Goal: Task Accomplishment & Management: Complete application form

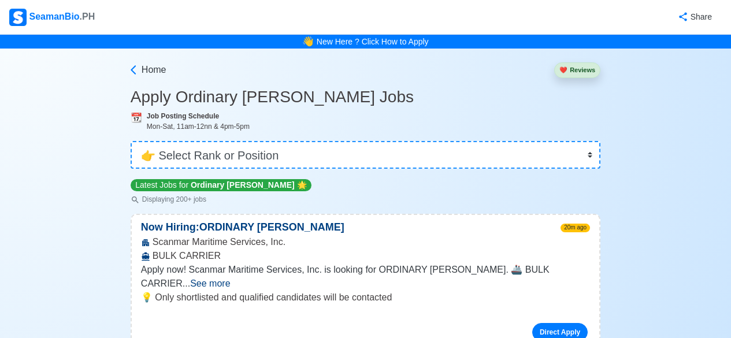
select select "Ordinary [PERSON_NAME]"
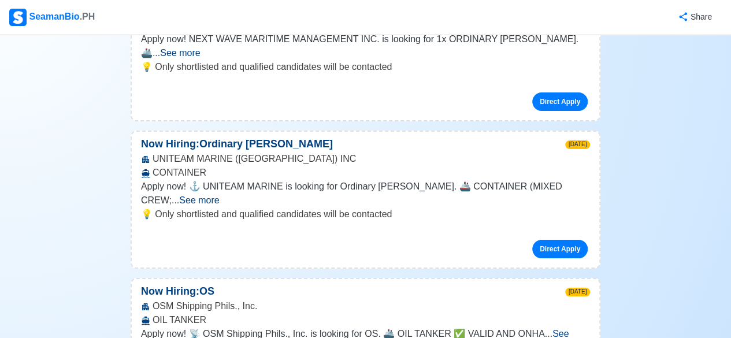
scroll to position [4332, 0]
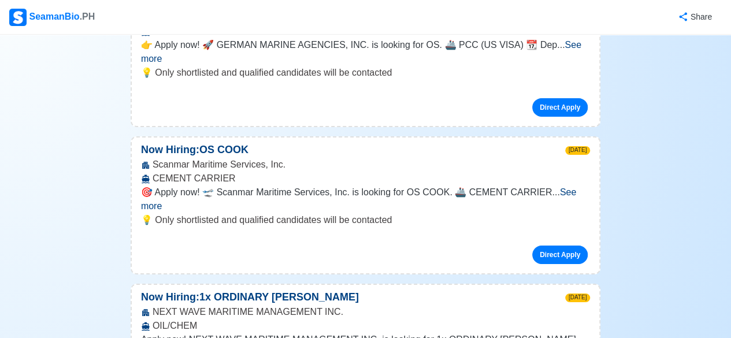
scroll to position [3985, 0]
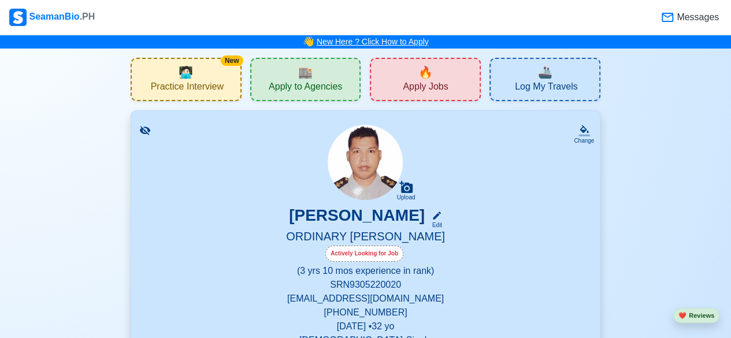
click at [387, 42] on link "New Here ? Click How to Apply" at bounding box center [373, 41] width 112 height 9
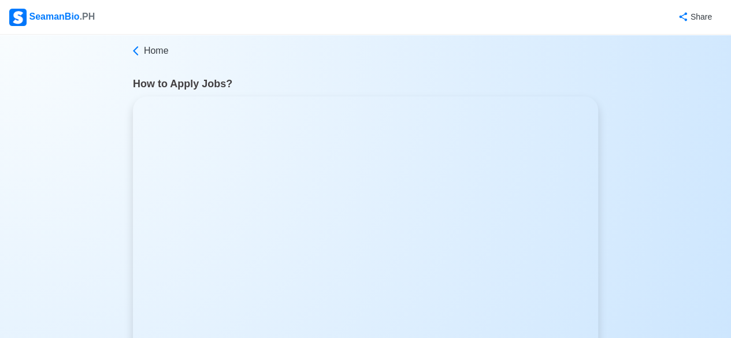
scroll to position [58, 0]
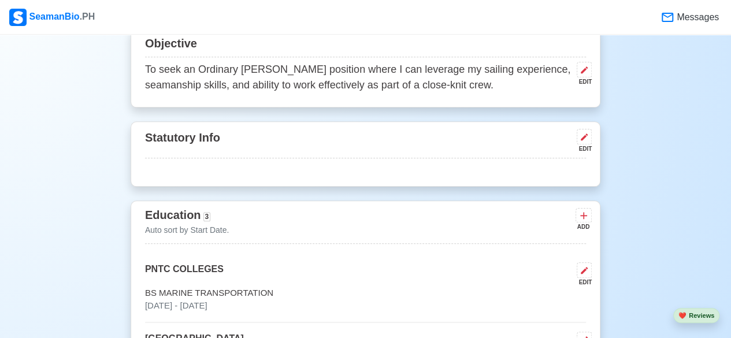
scroll to position [520, 0]
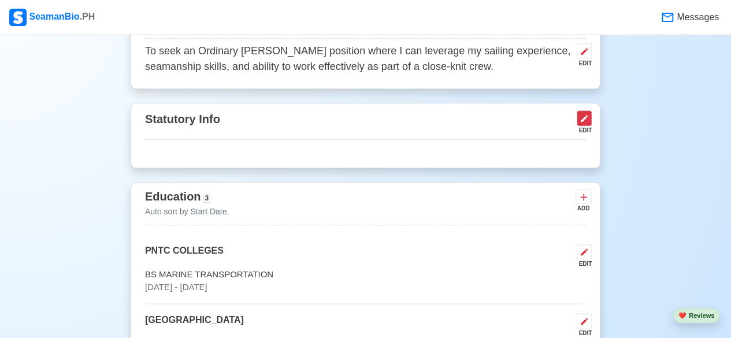
click at [585, 123] on icon at bounding box center [583, 118] width 9 height 9
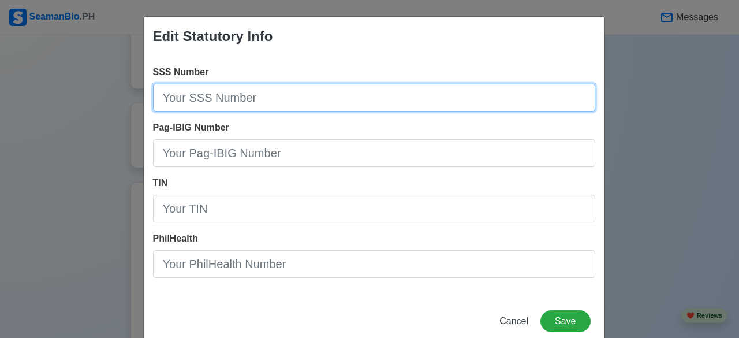
click at [291, 100] on input "SSS Number" at bounding box center [374, 98] width 442 height 28
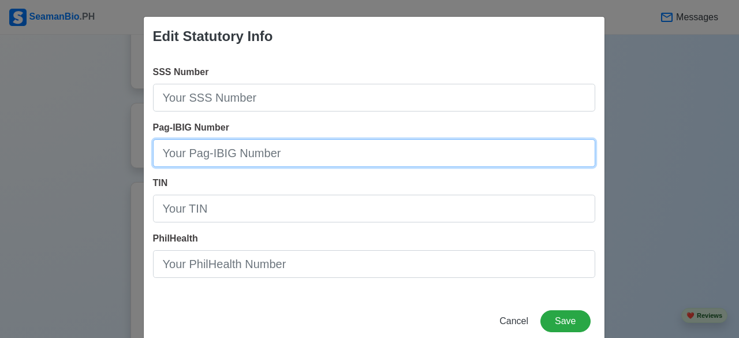
click at [327, 152] on input "Pag-IBIG Number" at bounding box center [374, 153] width 442 height 28
type input "1212-1687-2093"
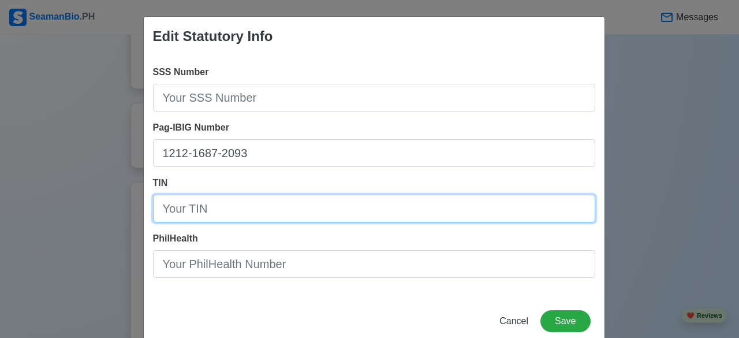
click at [280, 209] on input "TIN" at bounding box center [374, 209] width 442 height 28
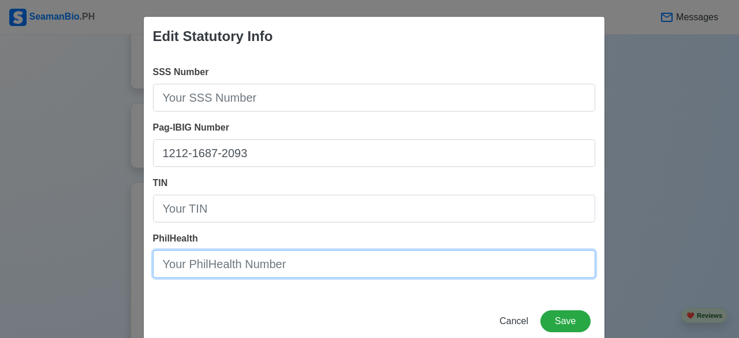
click at [268, 269] on input "PhilHealth" at bounding box center [374, 264] width 442 height 28
type input "050255308618"
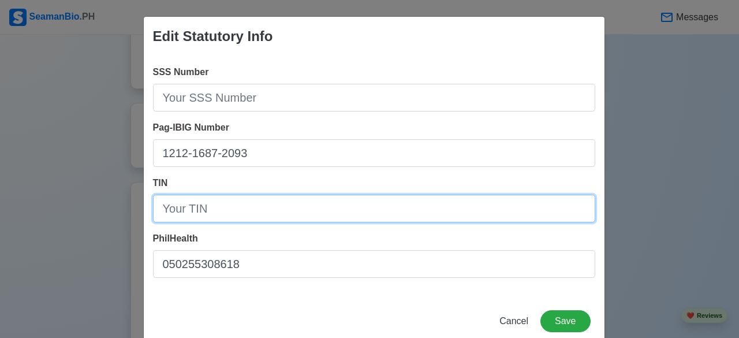
click at [266, 215] on input "TIN" at bounding box center [374, 209] width 442 height 28
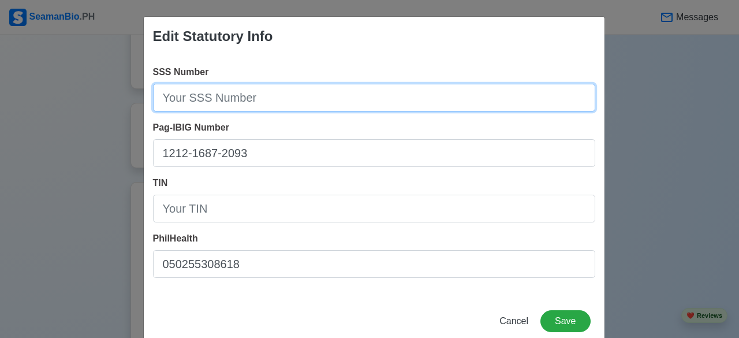
click at [210, 95] on input "SSS Number" at bounding box center [374, 98] width 442 height 28
type input "[PHONE_NUMBER]"
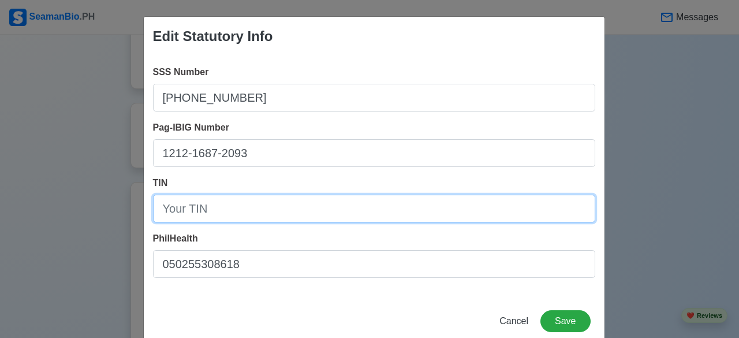
click at [221, 212] on input "TIN" at bounding box center [374, 209] width 442 height 28
click at [209, 209] on input "TIN" at bounding box center [374, 209] width 442 height 28
type input "391-654-067-00000"
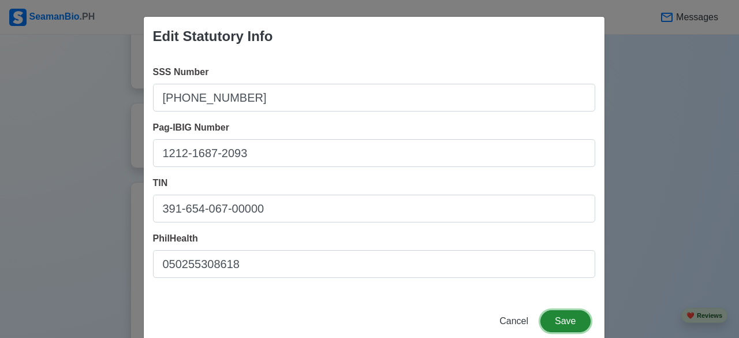
click at [568, 326] on button "Save" at bounding box center [566, 321] width 50 height 22
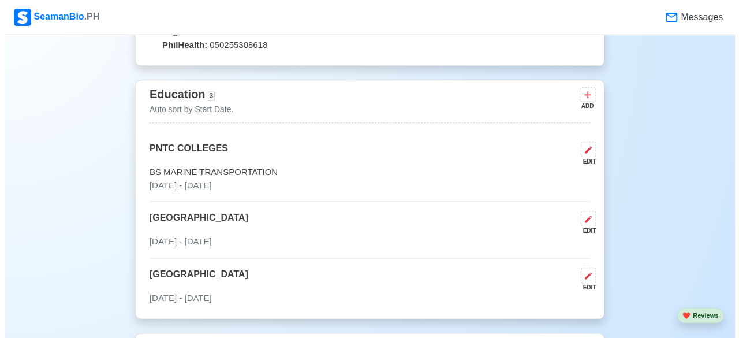
scroll to position [693, 0]
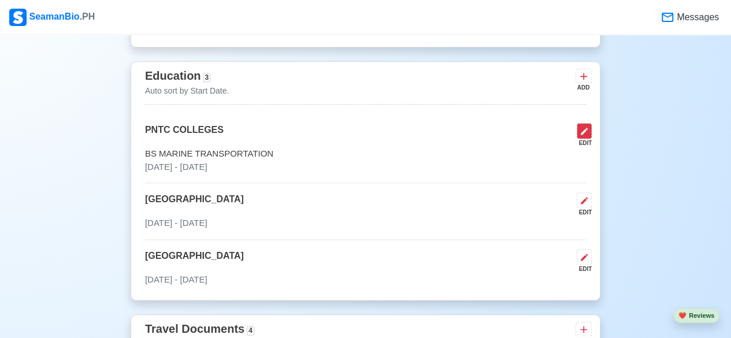
click at [586, 135] on icon at bounding box center [583, 130] width 9 height 9
select select "August"
select select "2025"
select select "August"
select select "2025"
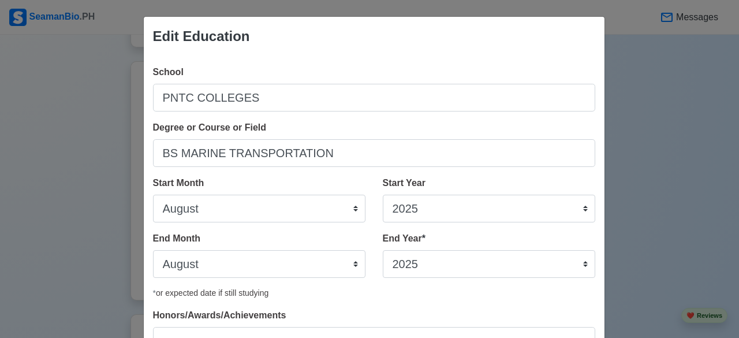
scroll to position [58, 0]
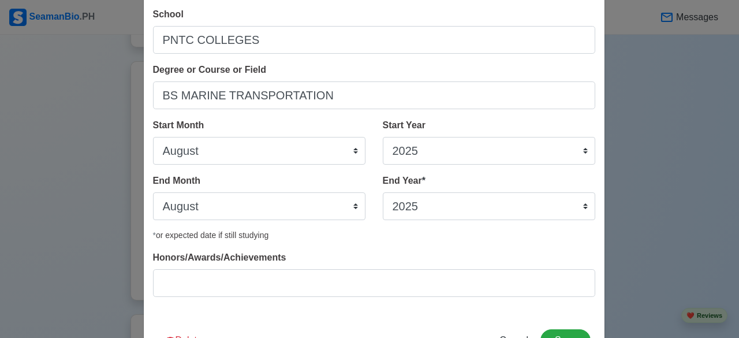
click at [628, 161] on div "Edit Education School PNTC COLLEGES Degree or Course or Field BS MARINE TRANSPO…" at bounding box center [369, 169] width 739 height 338
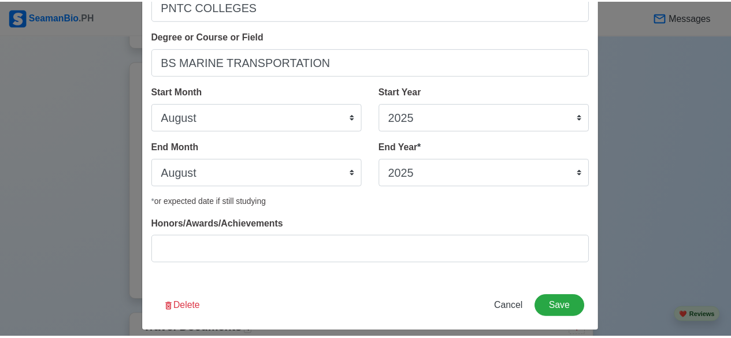
scroll to position [100, 0]
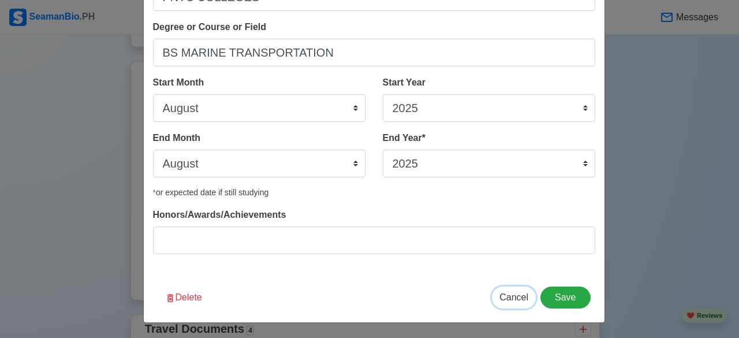
click at [516, 299] on span "Cancel" at bounding box center [514, 297] width 29 height 10
select select
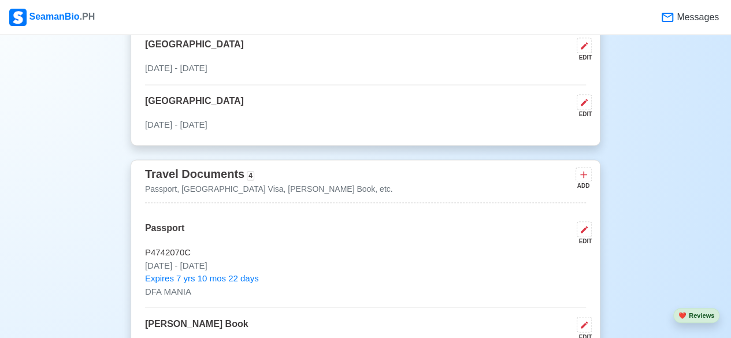
scroll to position [866, 0]
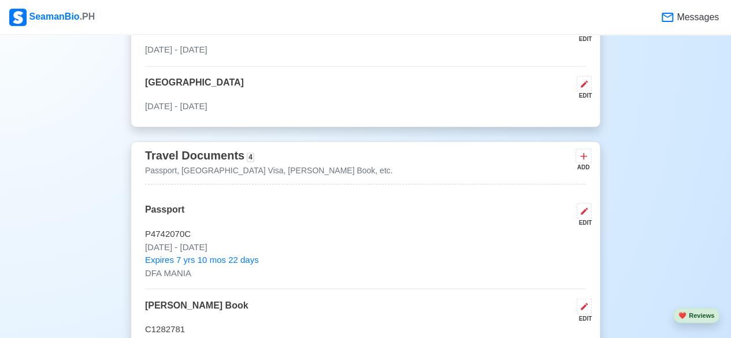
click at [500, 162] on div "Travel Documents 4 Passport, [GEOGRAPHIC_DATA] Visa, [PERSON_NAME] Book, etc. A…" at bounding box center [365, 165] width 441 height 38
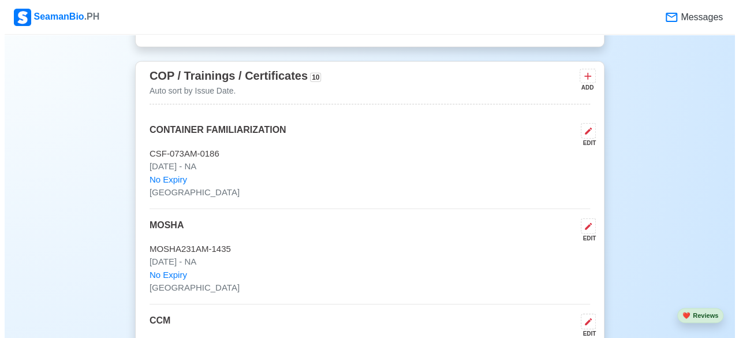
scroll to position [1617, 0]
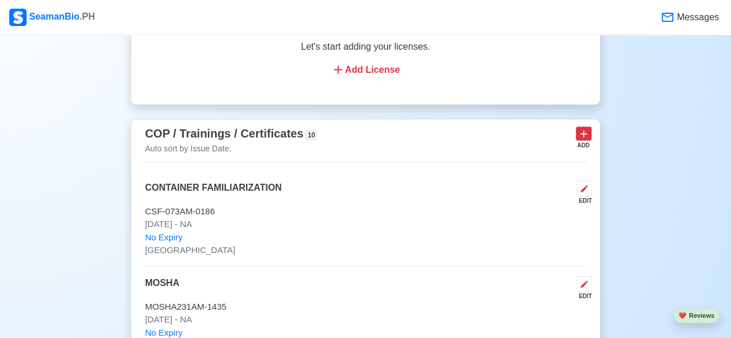
click at [582, 131] on icon at bounding box center [584, 134] width 12 height 12
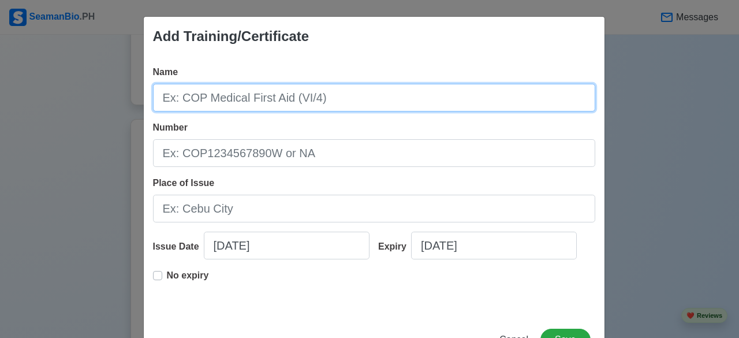
click at [338, 93] on input "Name" at bounding box center [374, 98] width 442 height 28
type input "SHIP STEERING COURSE"
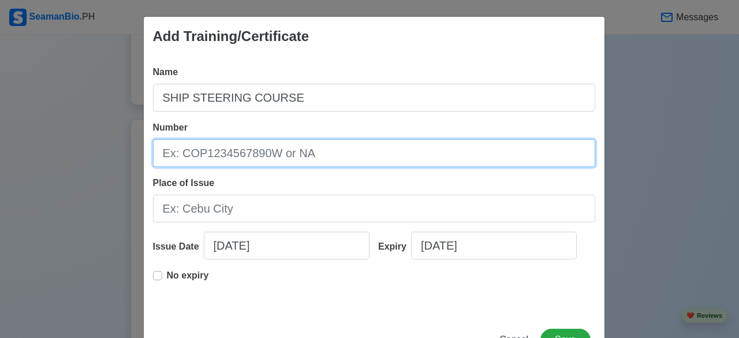
click at [318, 157] on input "Number" at bounding box center [374, 153] width 442 height 28
type input "STEERING038A-0492"
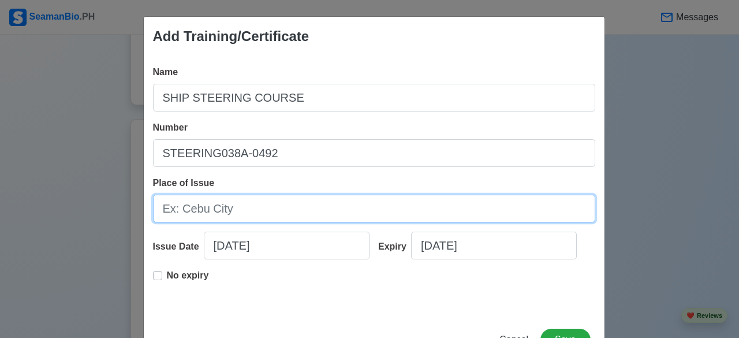
click at [262, 208] on input "Place of Issue" at bounding box center [374, 209] width 442 height 28
type input "[GEOGRAPHIC_DATA]"
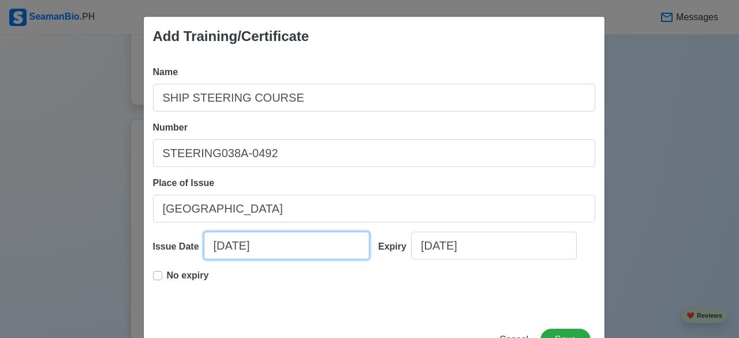
click at [292, 248] on input "[DATE]" at bounding box center [287, 246] width 166 height 28
select select "****"
select select "******"
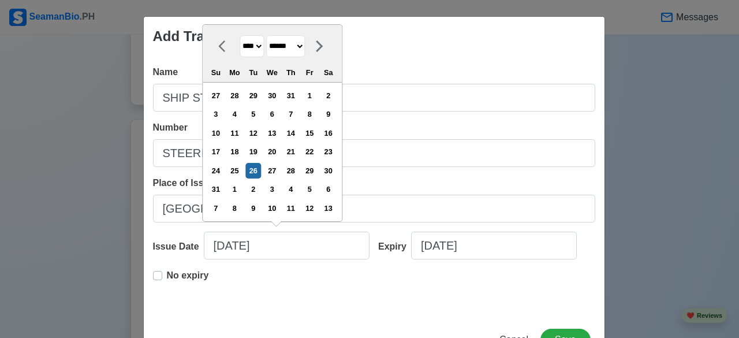
click at [257, 47] on select "**** **** **** **** **** **** **** **** **** **** **** **** **** **** **** ****…" at bounding box center [252, 46] width 24 height 23
select select "****"
click at [240, 55] on select "**** **** **** **** **** **** **** **** **** **** **** **** **** **** **** ****…" at bounding box center [252, 46] width 24 height 23
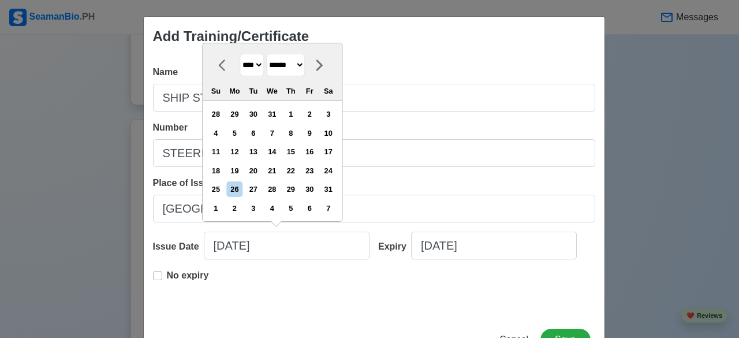
click at [305, 65] on select "******* ******** ***** ***** *** **** **** ****** ********* ******* ******** **…" at bounding box center [285, 65] width 39 height 23
select select "***"
click at [266, 55] on select "******* ******** ***** ***** *** **** **** ****** ********* ******* ******** **…" at bounding box center [285, 65] width 39 height 23
click at [327, 136] on div "11" at bounding box center [329, 133] width 16 height 16
type input "[DATE]"
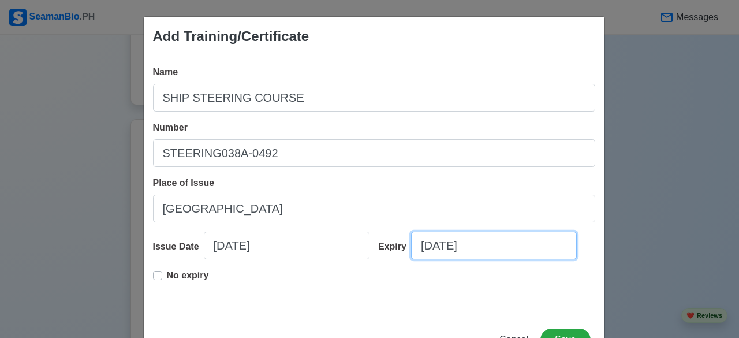
click at [444, 248] on input "[DATE]" at bounding box center [494, 246] width 166 height 28
select select "****"
select select "******"
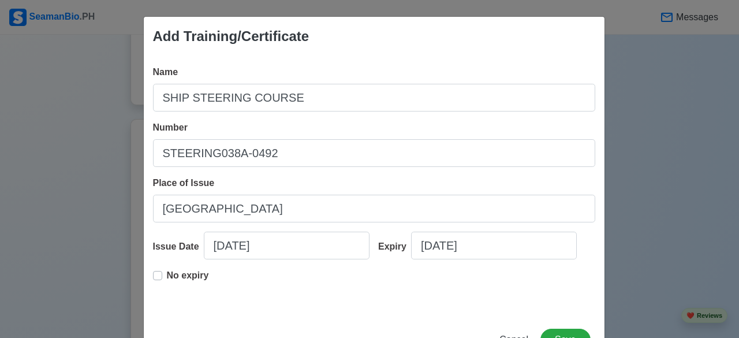
click at [167, 275] on label "No expiry" at bounding box center [188, 280] width 42 height 23
type input "[DATE]"
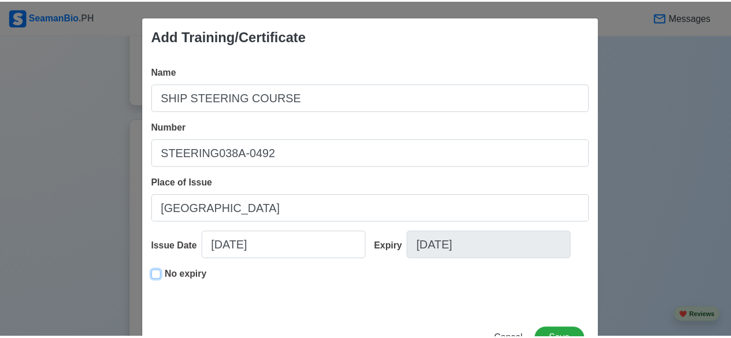
scroll to position [42, 0]
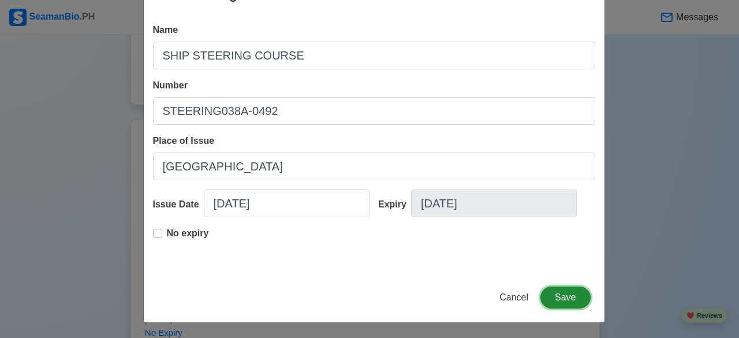
click at [578, 297] on button "Save" at bounding box center [566, 297] width 50 height 22
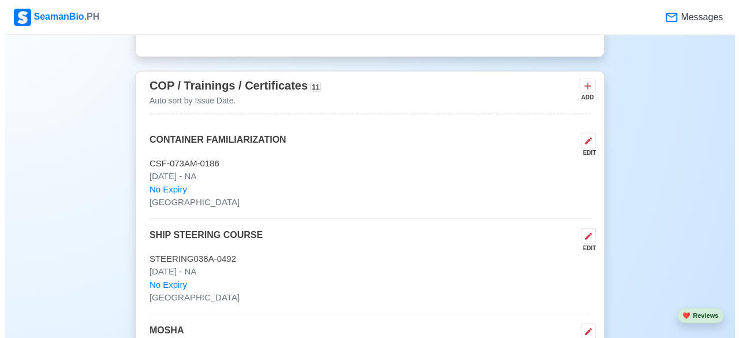
scroll to position [1559, 0]
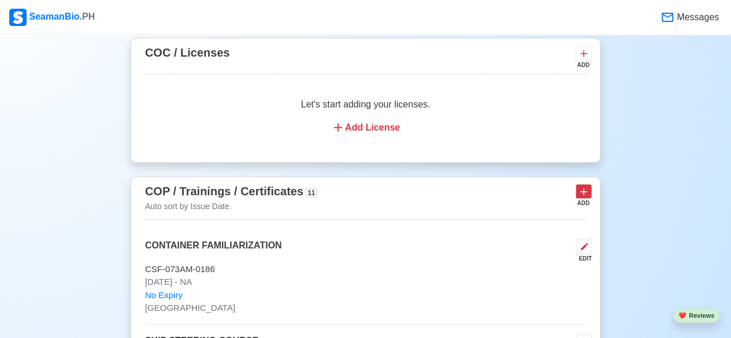
click at [584, 190] on icon at bounding box center [584, 192] width 12 height 12
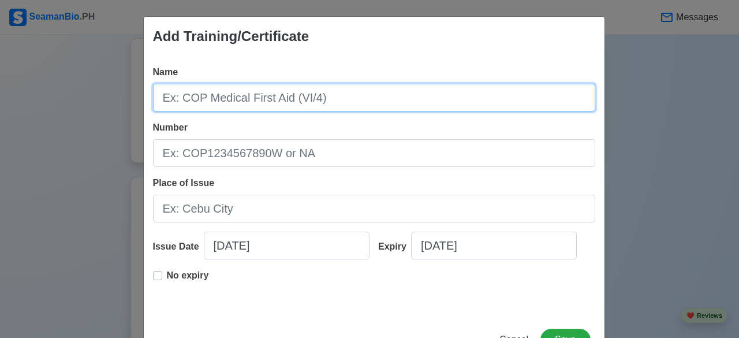
click at [400, 94] on input "Name" at bounding box center [374, 98] width 442 height 28
type input "RATING FORMING PART OF NAVIGATIONAL WATCH"
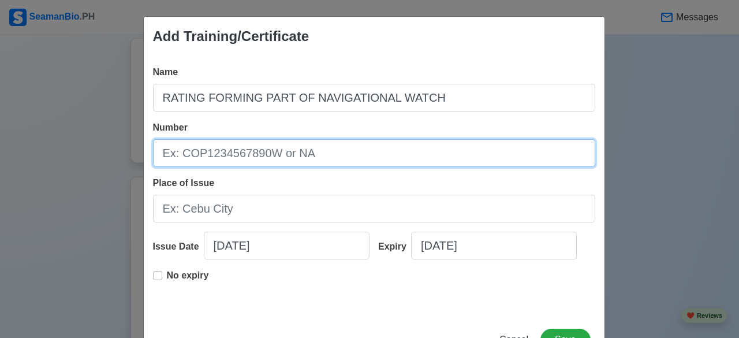
click at [301, 156] on input "Number" at bounding box center [374, 153] width 442 height 28
type input "WD-13-0200510"
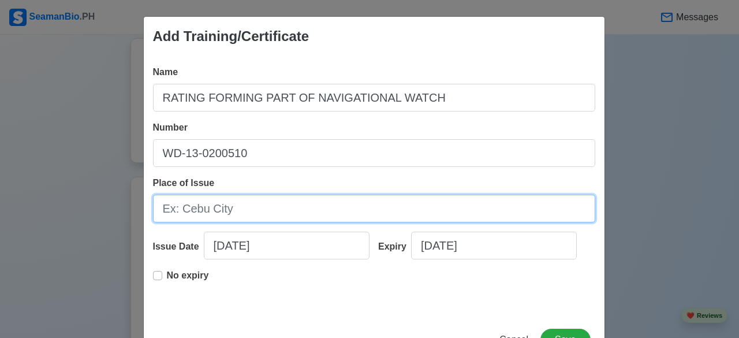
click at [251, 207] on input "Place of Issue" at bounding box center [374, 209] width 442 height 28
type input "[GEOGRAPHIC_DATA]"
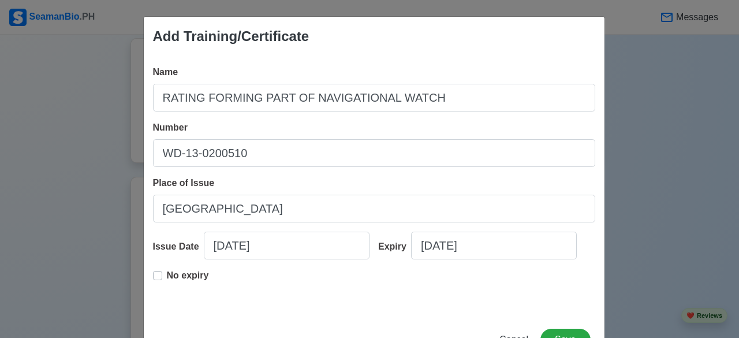
click at [167, 279] on label "No expiry" at bounding box center [188, 280] width 42 height 23
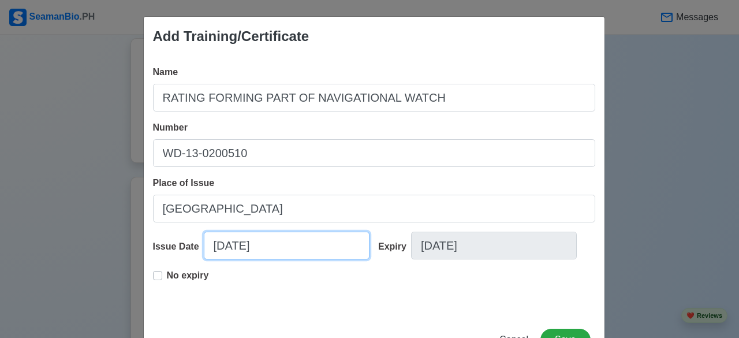
select select "****"
select select "******"
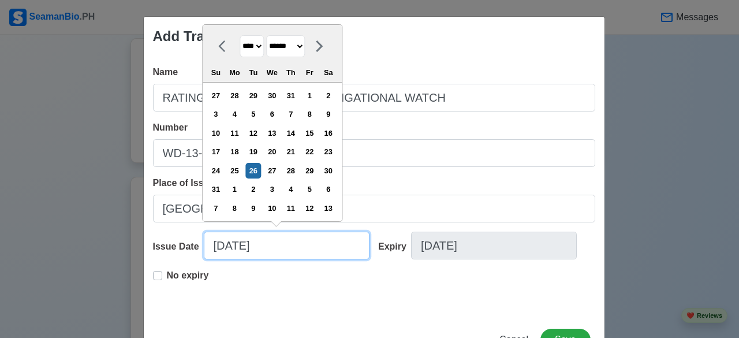
click at [288, 251] on input "[DATE]" at bounding box center [287, 246] width 166 height 28
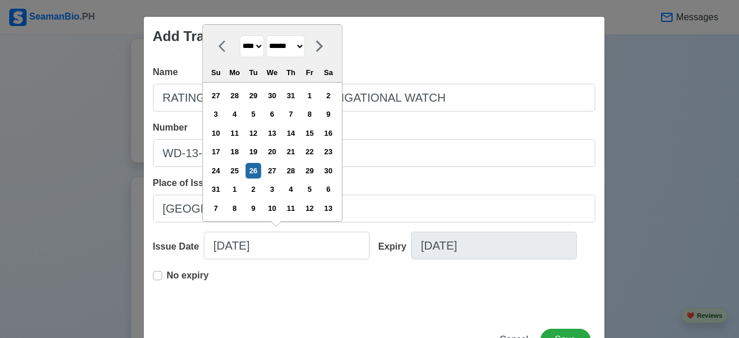
click at [258, 46] on select "**** **** **** **** **** **** **** **** **** **** **** **** **** **** **** ****…" at bounding box center [252, 46] width 24 height 23
select select "****"
click at [240, 55] on select "**** **** **** **** **** **** **** **** **** **** **** **** **** **** **** ****…" at bounding box center [252, 46] width 24 height 23
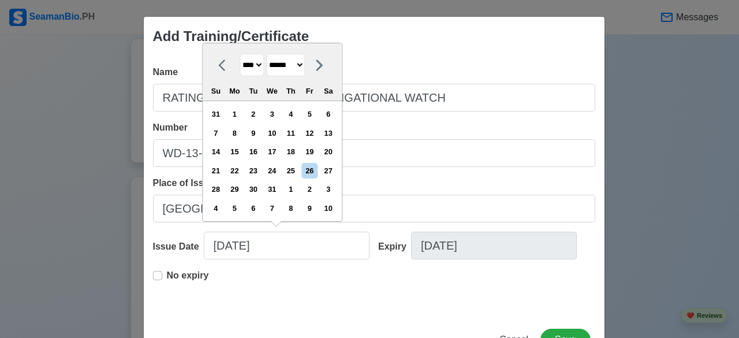
click at [305, 68] on select "******* ******** ***** ***** *** **** **** ****** ********* ******* ******** **…" at bounding box center [285, 65] width 39 height 23
select select "********"
click at [266, 55] on select "******* ******** ***** ***** *** **** **** ****** ********* ******* ******** **…" at bounding box center [285, 65] width 39 height 23
click at [256, 113] on div "1" at bounding box center [253, 114] width 16 height 16
type input "[DATE]"
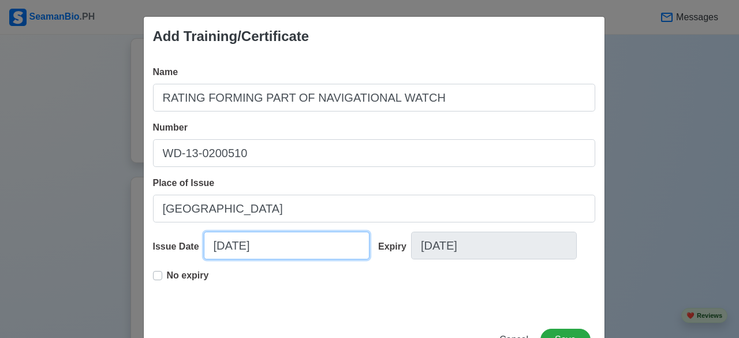
click at [280, 247] on input "[DATE]" at bounding box center [287, 246] width 166 height 28
select select "****"
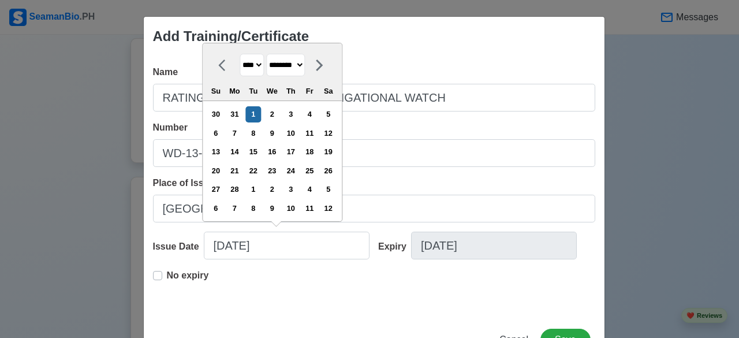
click at [304, 66] on select "******* ******** ***** ***** *** **** **** ****** ********* ******* ******** **…" at bounding box center [285, 65] width 39 height 23
select select "******"
click at [266, 55] on select "******* ******** ***** ***** *** **** **** ****** ********* ******* ******** **…" at bounding box center [285, 65] width 39 height 23
click at [259, 68] on select "**** **** **** **** **** **** **** **** **** **** **** **** **** **** **** ****…" at bounding box center [252, 65] width 24 height 23
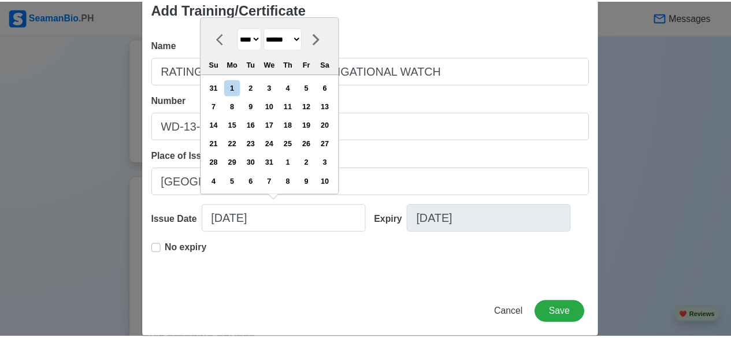
scroll to position [42, 0]
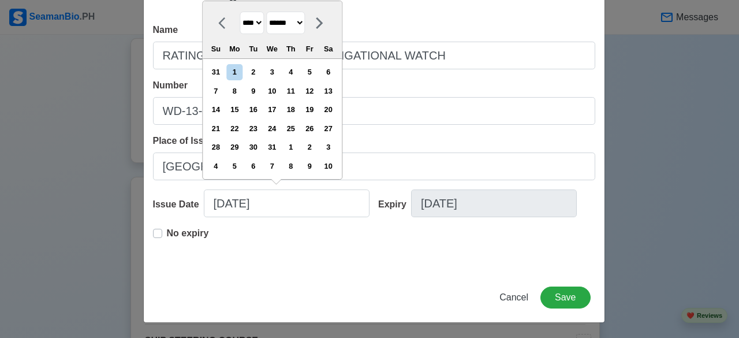
click at [258, 26] on select "**** **** **** **** **** **** **** **** **** **** **** **** **** **** **** ****…" at bounding box center [252, 23] width 24 height 23
select select "****"
click at [240, 12] on select "**** **** **** **** **** **** **** **** **** **** **** **** **** **** **** ****…" at bounding box center [252, 23] width 24 height 23
click at [295, 150] on div "29" at bounding box center [291, 147] width 16 height 16
type input "[DATE]"
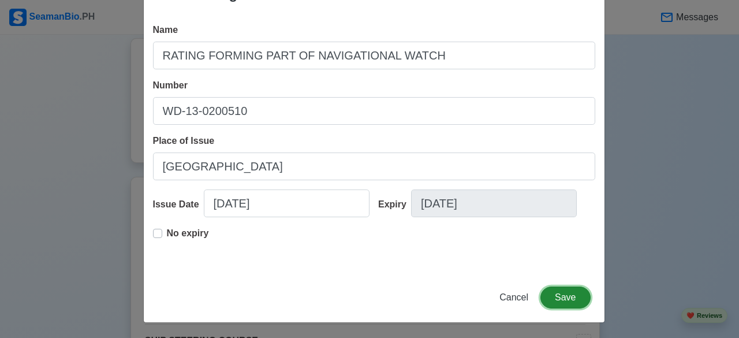
click at [564, 300] on button "Save" at bounding box center [566, 297] width 50 height 22
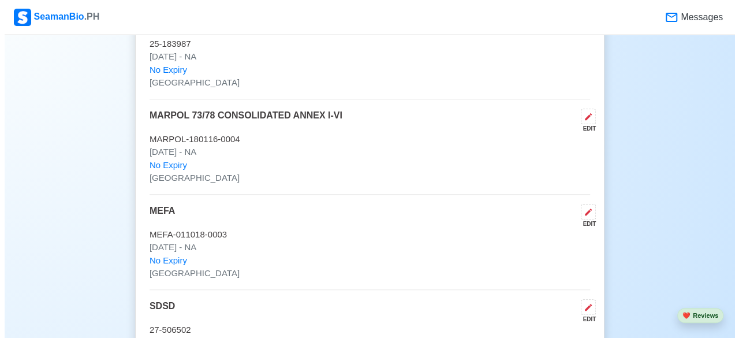
scroll to position [2253, 0]
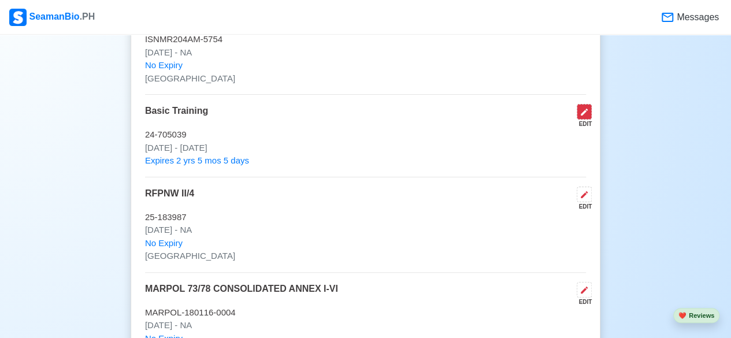
click at [584, 109] on icon at bounding box center [583, 112] width 7 height 7
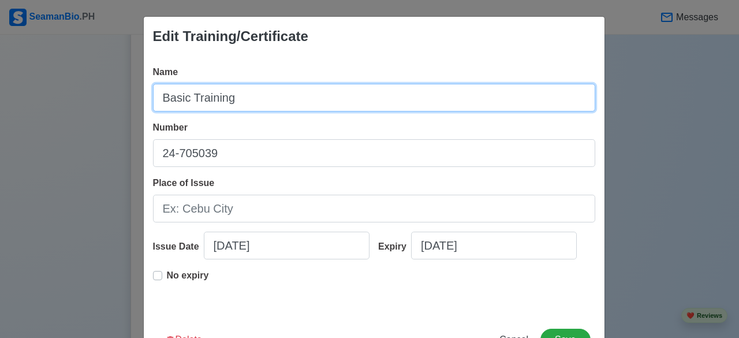
click at [233, 96] on input "Basic Training" at bounding box center [374, 98] width 442 height 28
type input "BASIC TRAINING"
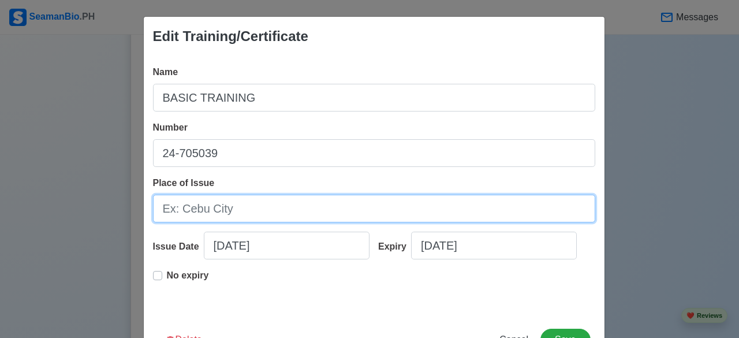
click at [248, 209] on input "Place of Issue" at bounding box center [374, 209] width 442 height 28
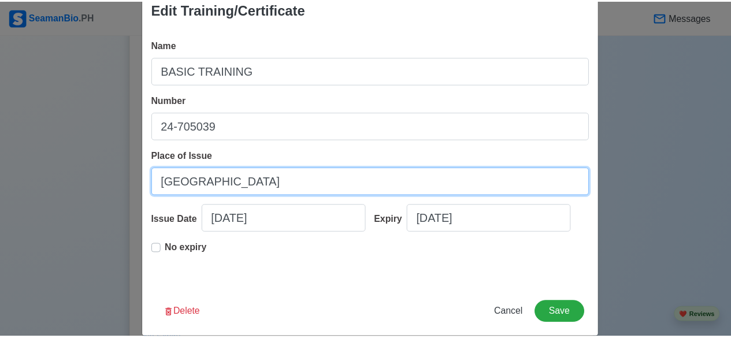
scroll to position [42, 0]
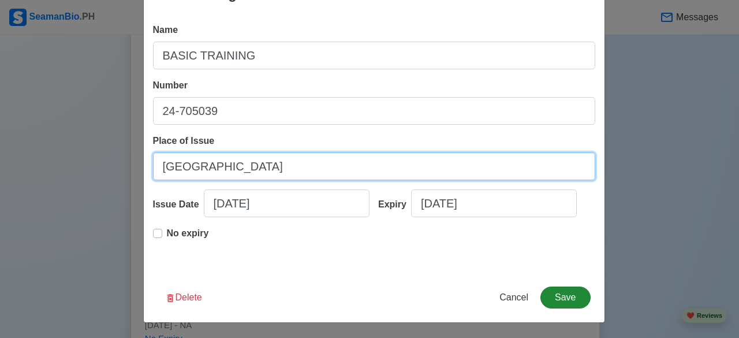
type input "[GEOGRAPHIC_DATA]"
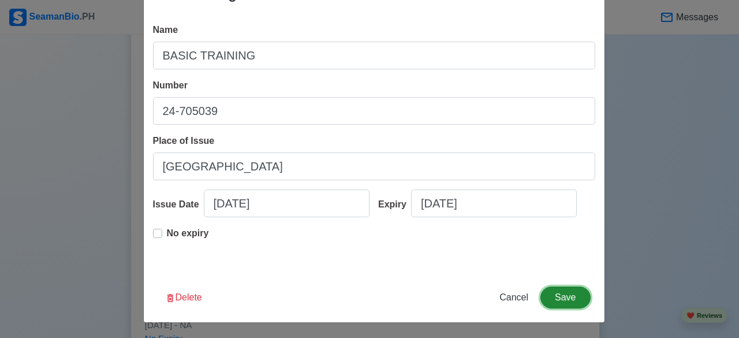
click at [568, 296] on button "Save" at bounding box center [566, 297] width 50 height 22
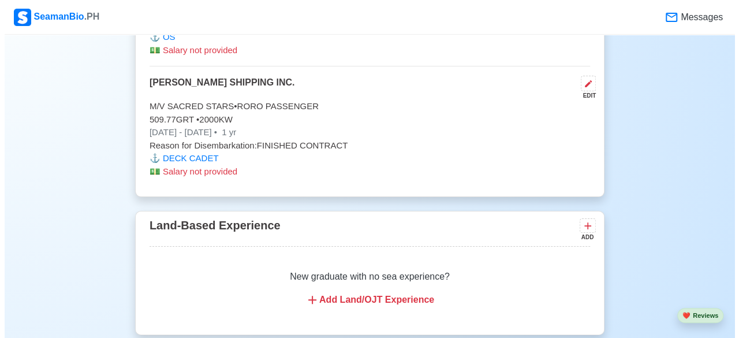
scroll to position [3408, 0]
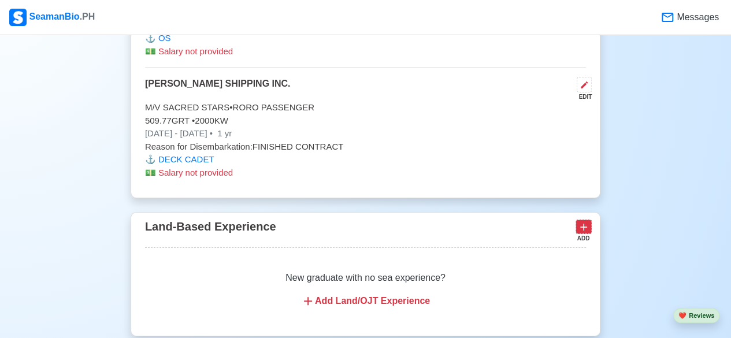
click at [587, 221] on icon at bounding box center [584, 227] width 12 height 12
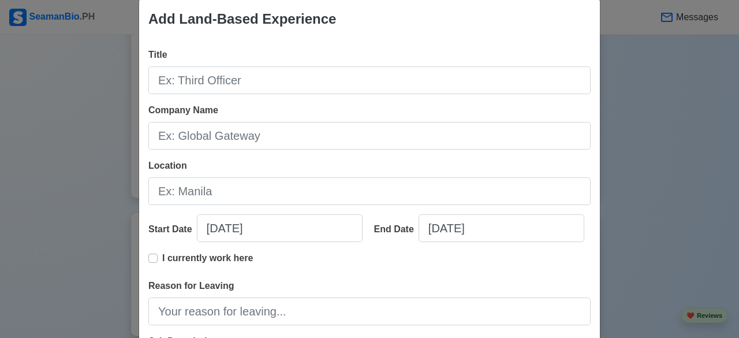
scroll to position [0, 0]
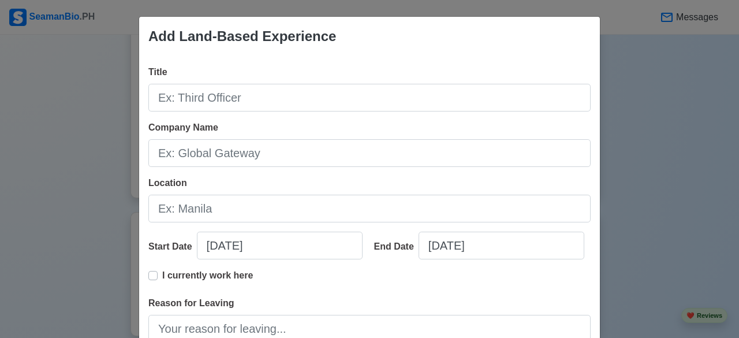
click at [657, 138] on div "Add Land-Based Experience Title Company Name Location Start Date [DATE] End Dat…" at bounding box center [369, 169] width 739 height 338
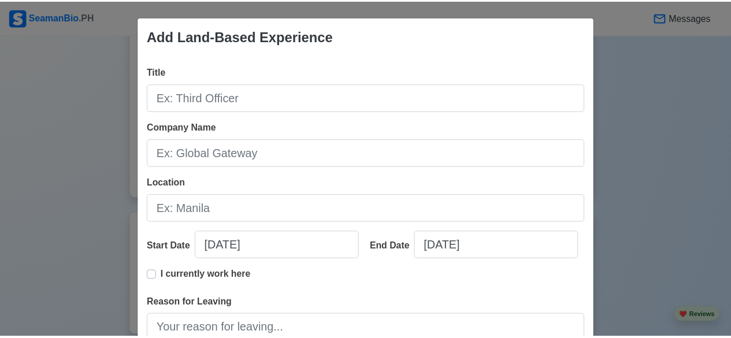
scroll to position [229, 0]
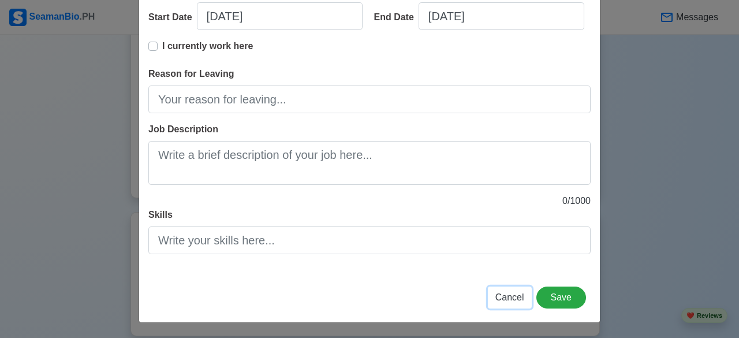
click at [515, 297] on span "Cancel" at bounding box center [510, 297] width 29 height 10
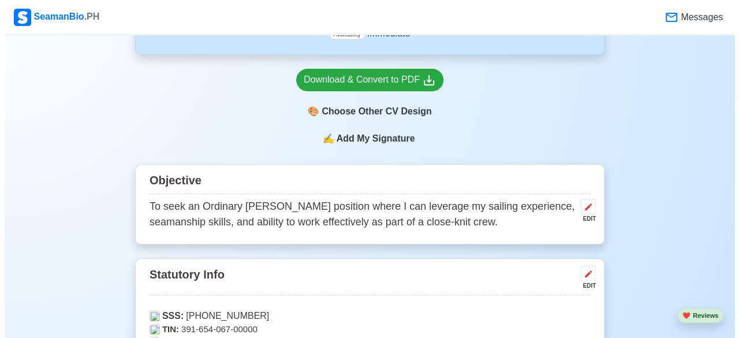
scroll to position [347, 0]
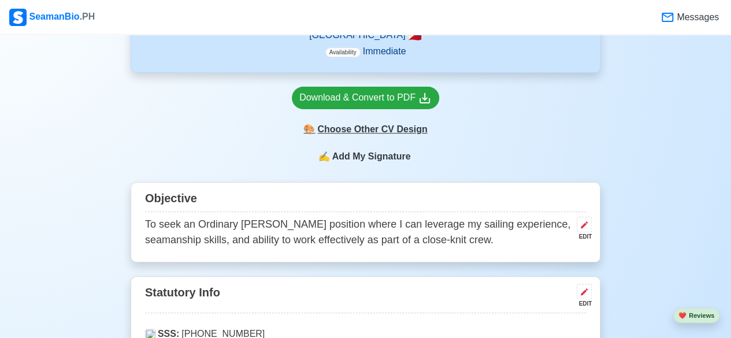
click at [380, 131] on div "🎨 Choose Other CV Design" at bounding box center [365, 129] width 147 height 22
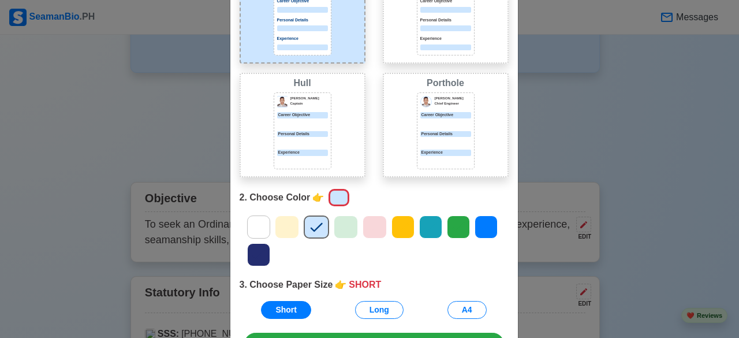
scroll to position [173, 0]
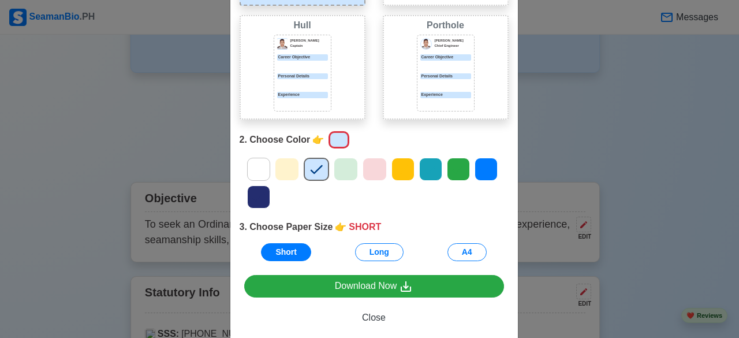
click at [478, 173] on icon at bounding box center [486, 169] width 17 height 17
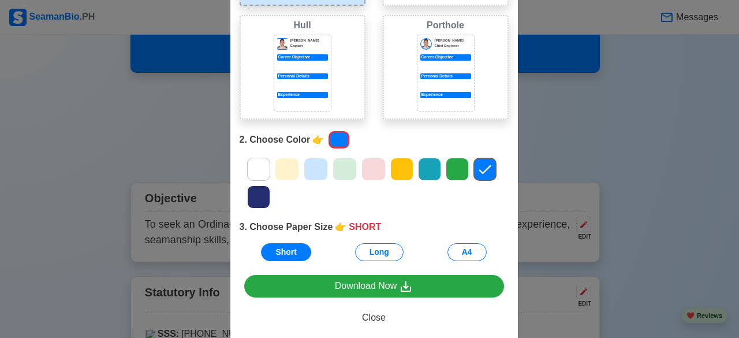
click at [449, 167] on icon at bounding box center [457, 169] width 17 height 17
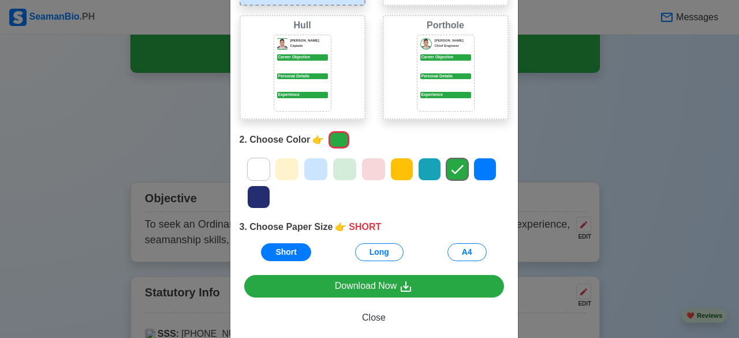
click at [311, 167] on icon at bounding box center [315, 169] width 17 height 17
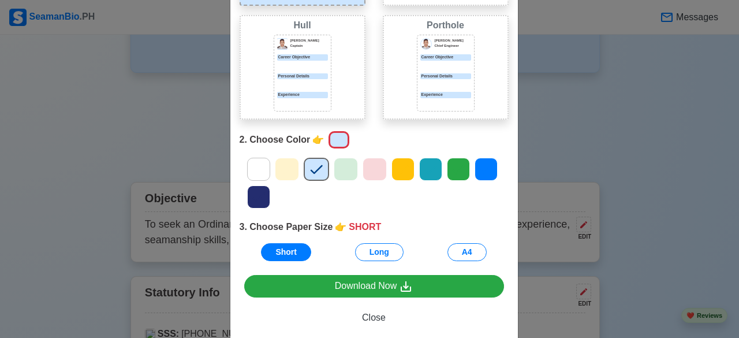
scroll to position [0, 0]
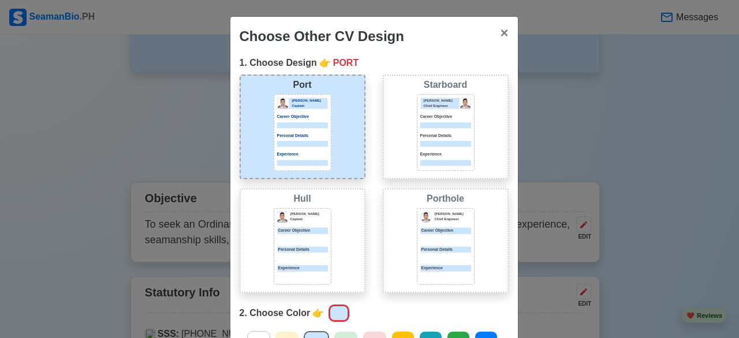
click at [461, 98] on img at bounding box center [465, 103] width 10 height 10
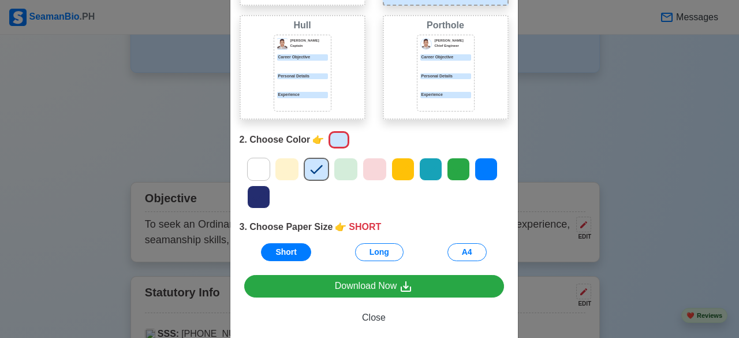
scroll to position [194, 0]
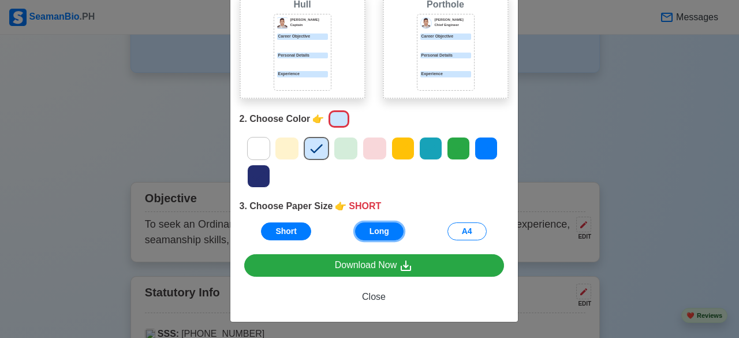
click at [387, 230] on button "Long" at bounding box center [379, 231] width 49 height 18
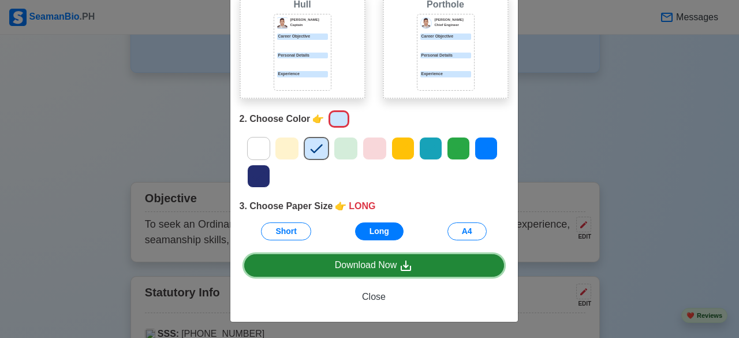
click at [368, 270] on div "Download Now" at bounding box center [374, 265] width 79 height 14
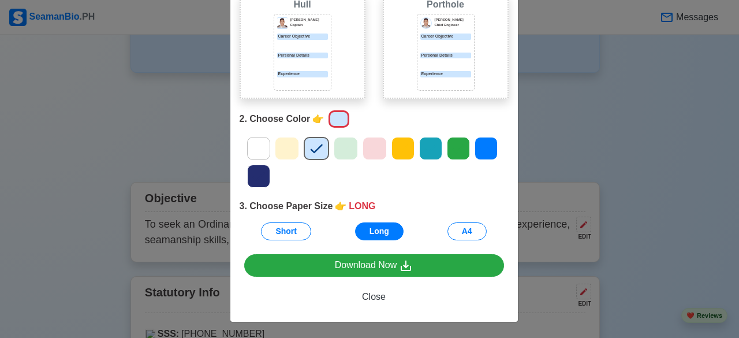
click at [174, 157] on div "Choose Other CV Design × Close 1. Choose Design 👉 STARBOARD Port [PERSON_NAME] …" at bounding box center [369, 169] width 739 height 338
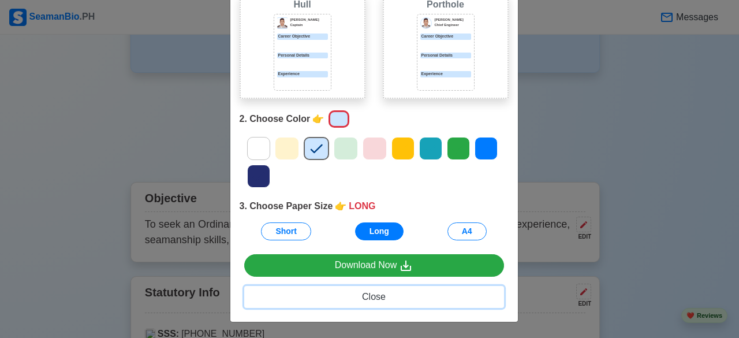
click at [364, 300] on span "Close" at bounding box center [374, 297] width 24 height 10
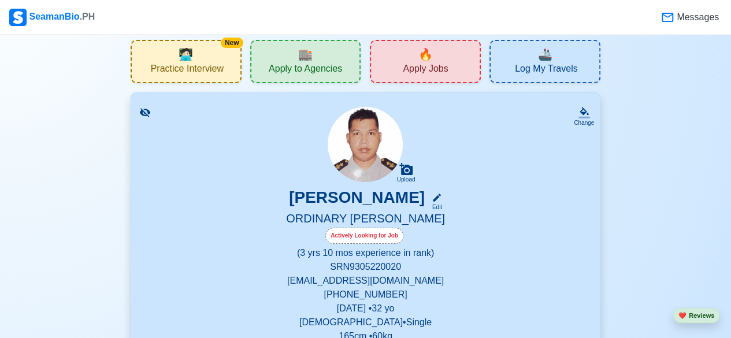
scroll to position [0, 0]
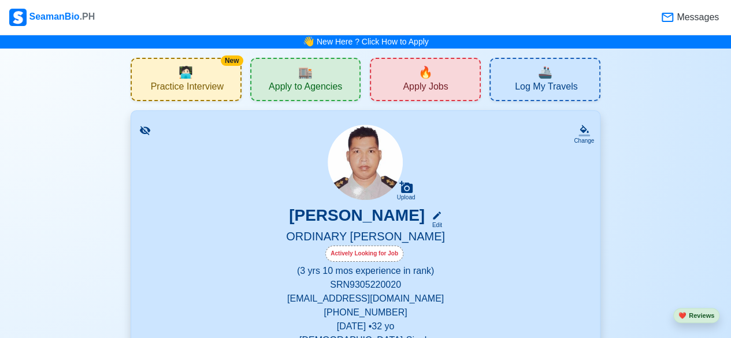
click at [434, 80] on div "🔥 Apply Jobs" at bounding box center [425, 79] width 111 height 43
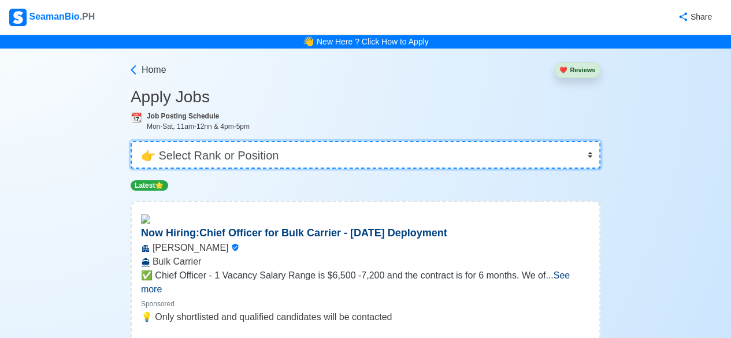
click at [587, 151] on select "👉 Select Rank or Position Master Chief Officer 2nd Officer 3rd Officer Junior O…" at bounding box center [366, 155] width 470 height 28
select select "Ordinary [PERSON_NAME]"
click at [132, 141] on select "👉 Select Rank or Position Master Chief Officer 2nd Officer 3rd Officer Junior O…" at bounding box center [366, 155] width 470 height 28
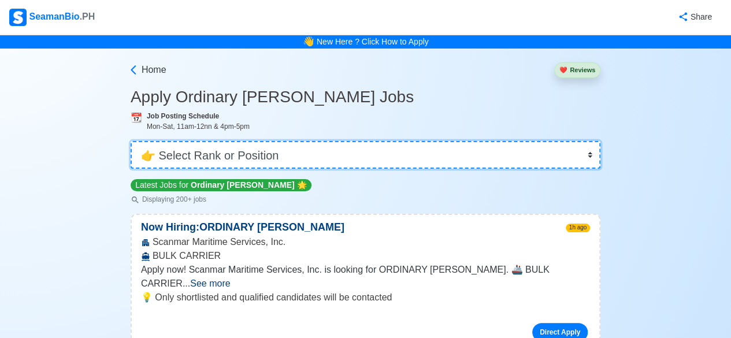
scroll to position [116, 0]
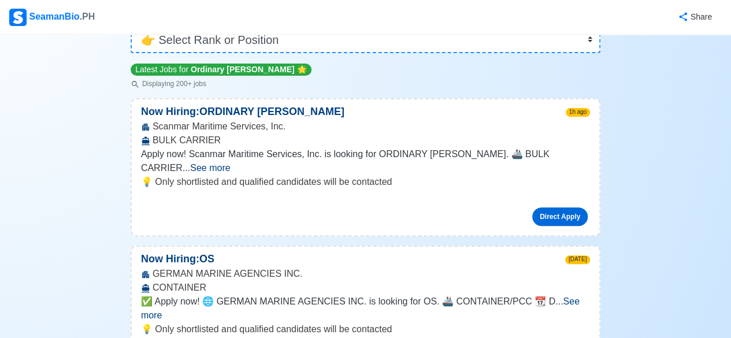
click at [565, 207] on link "Direct Apply" at bounding box center [559, 216] width 55 height 18
click at [285, 179] on div "💡 Only shortlisted and qualified candidates will be contacted Direct Apply" at bounding box center [365, 205] width 467 height 60
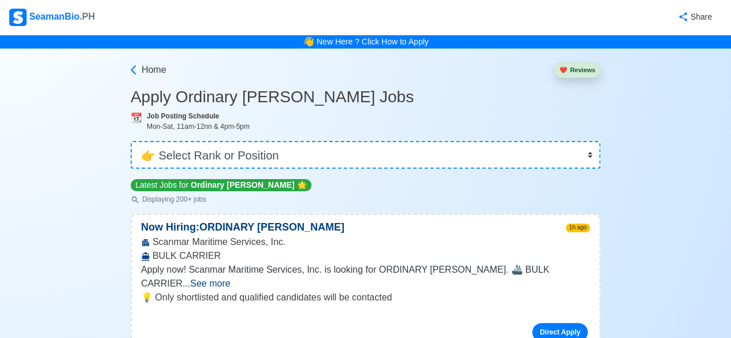
scroll to position [0, 0]
click at [392, 39] on link "New Here ? Click How to Apply" at bounding box center [373, 41] width 112 height 9
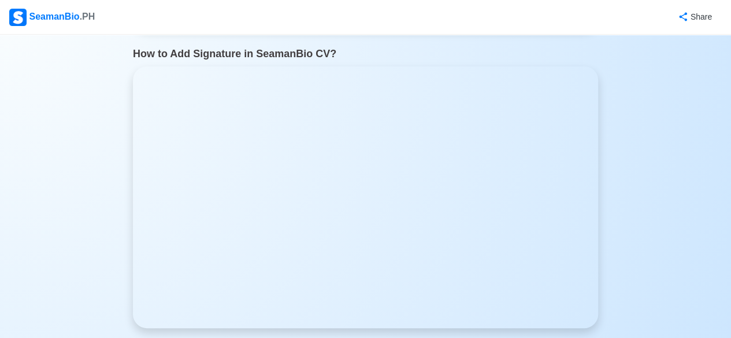
scroll to position [1040, 0]
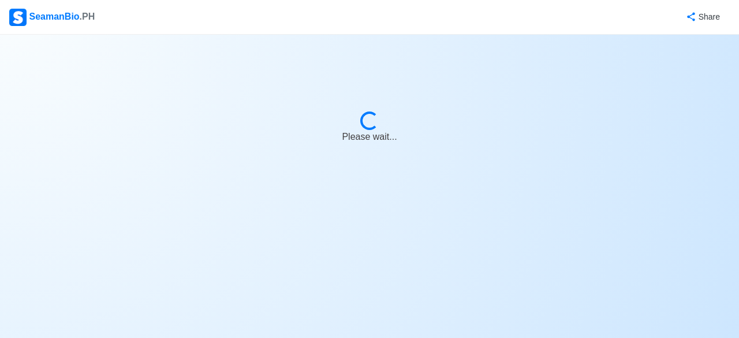
select select "Ordinary [PERSON_NAME]"
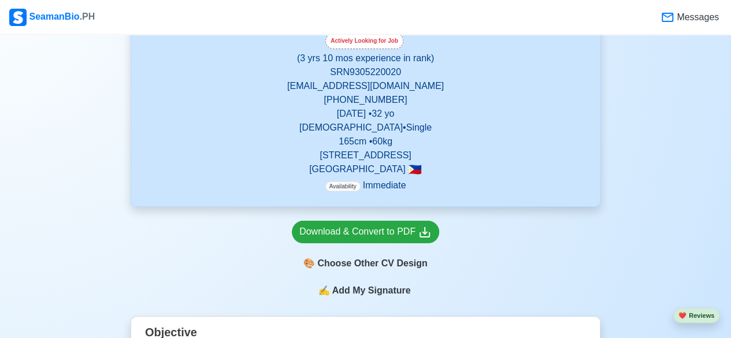
scroll to position [231, 0]
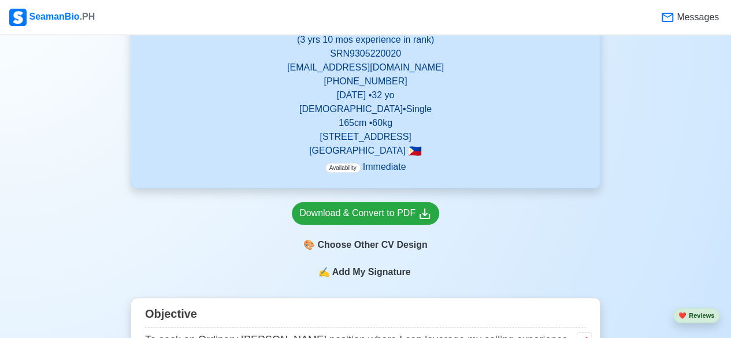
click at [377, 275] on span "Add My Signature" at bounding box center [370, 272] width 83 height 14
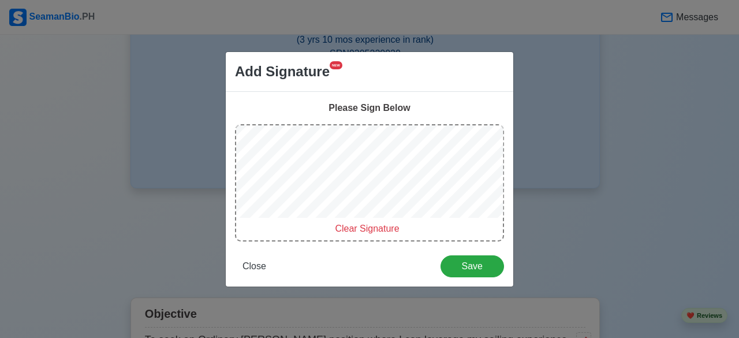
click at [353, 229] on span "Clear Signature" at bounding box center [367, 229] width 64 height 10
click at [368, 232] on span "Clear Signature" at bounding box center [367, 229] width 64 height 10
click at [373, 229] on span "Clear Signature" at bounding box center [367, 229] width 64 height 10
click at [348, 229] on span "Clear Signature" at bounding box center [367, 229] width 64 height 10
click at [365, 230] on span "Clear Signature" at bounding box center [367, 229] width 64 height 10
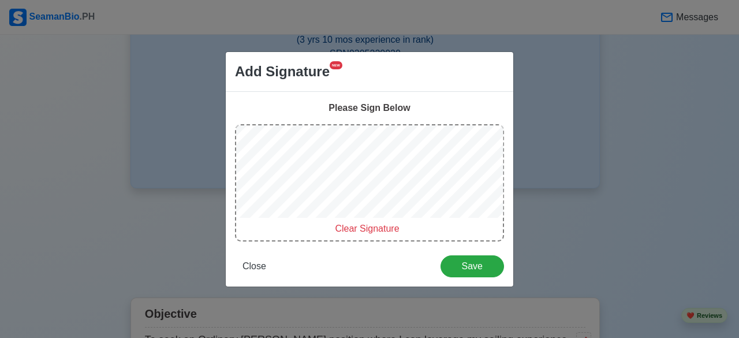
click at [368, 232] on span "Clear Signature" at bounding box center [367, 229] width 64 height 10
click at [382, 230] on span "Clear Signature" at bounding box center [367, 229] width 64 height 10
click at [379, 232] on span "Clear Signature" at bounding box center [367, 229] width 64 height 10
drag, startPoint x: 366, startPoint y: 232, endPoint x: 359, endPoint y: 225, distance: 9.8
click at [367, 230] on span "Clear Signature" at bounding box center [367, 229] width 64 height 10
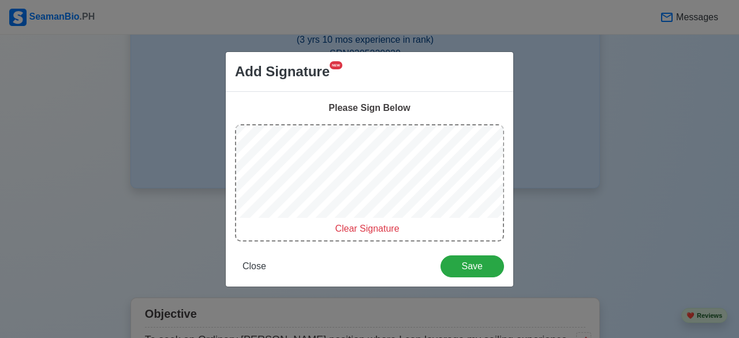
click at [367, 228] on span "Clear Signature" at bounding box center [367, 229] width 64 height 10
click at [375, 228] on span "Clear Signature" at bounding box center [367, 229] width 64 height 10
click at [384, 233] on span "Clear Signature" at bounding box center [367, 229] width 64 height 10
click at [374, 224] on span "Clear Signature" at bounding box center [367, 229] width 64 height 10
click at [386, 225] on span "Clear Signature" at bounding box center [367, 229] width 64 height 10
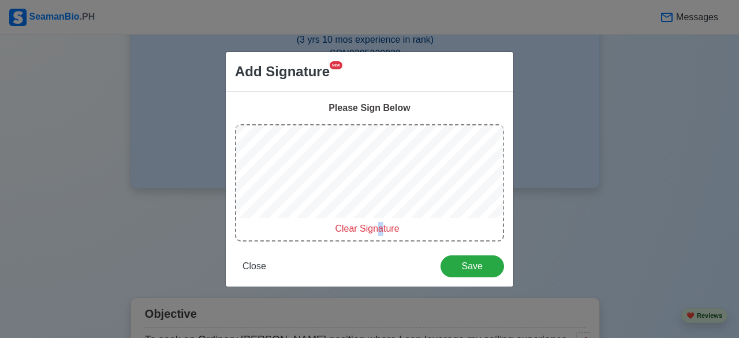
drag, startPoint x: 380, startPoint y: 227, endPoint x: 378, endPoint y: 219, distance: 8.3
click at [380, 226] on span "Clear Signature" at bounding box center [367, 229] width 64 height 10
click at [361, 227] on span "Clear Signature" at bounding box center [367, 229] width 64 height 10
drag, startPoint x: 358, startPoint y: 228, endPoint x: 351, endPoint y: 220, distance: 9.8
click at [358, 227] on span "Clear Signature" at bounding box center [367, 229] width 64 height 10
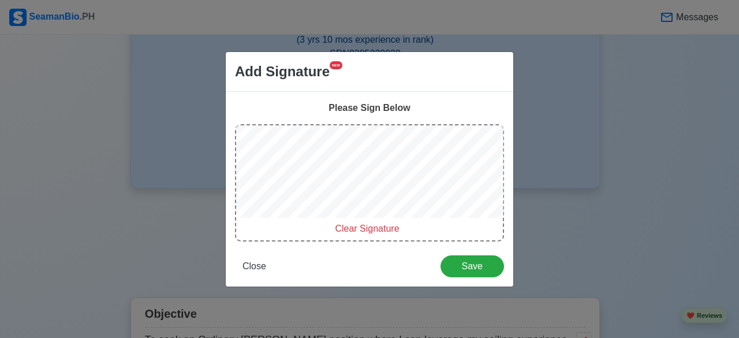
click at [379, 224] on span "Clear Signature" at bounding box center [367, 229] width 64 height 10
click at [371, 229] on span "Clear Signature" at bounding box center [367, 229] width 64 height 10
click at [367, 227] on span "Clear Signature" at bounding box center [367, 229] width 64 height 10
click at [472, 265] on span "Save" at bounding box center [472, 266] width 49 height 10
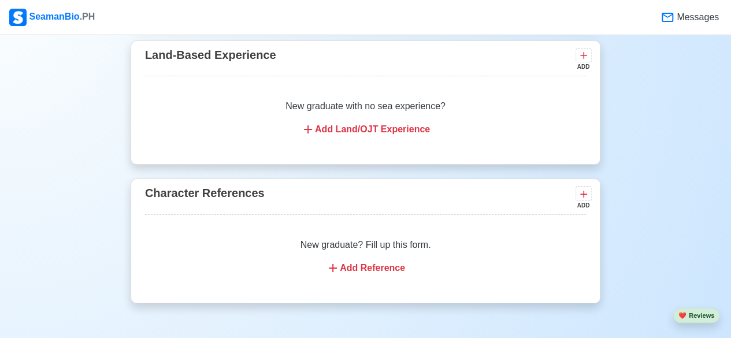
scroll to position [3581, 0]
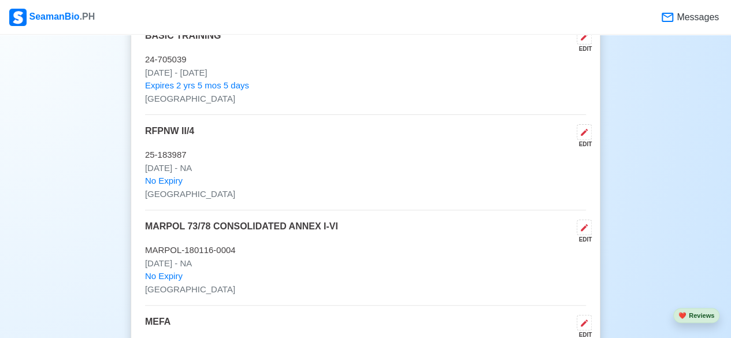
click at [566, 222] on div "CONTAINER FAMILIARIZATION EDIT CSF-073AM-0186 [DATE] - NA No Expiry MANILA SHIP…" at bounding box center [365, 26] width 441 height 1112
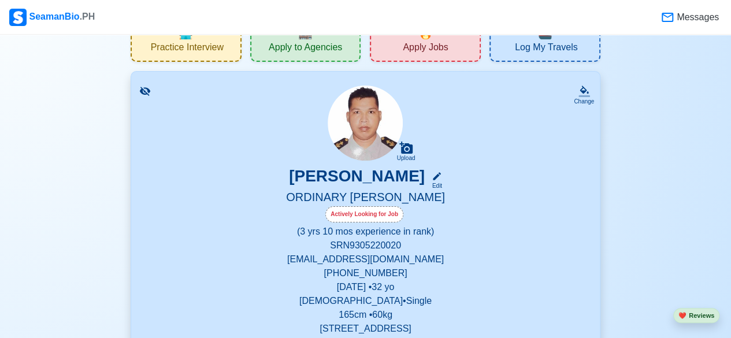
scroll to position [58, 0]
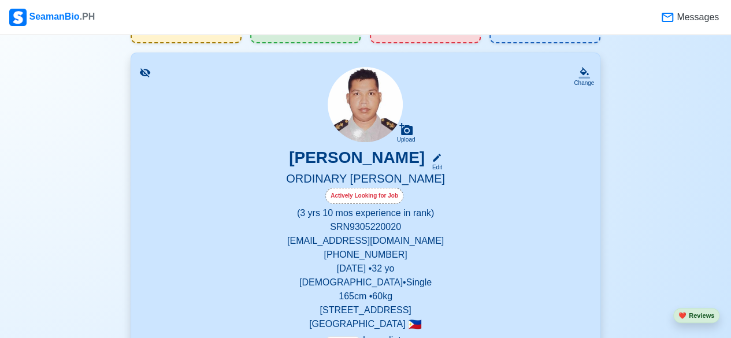
click at [371, 196] on div "Actively Looking for Job" at bounding box center [364, 196] width 78 height 16
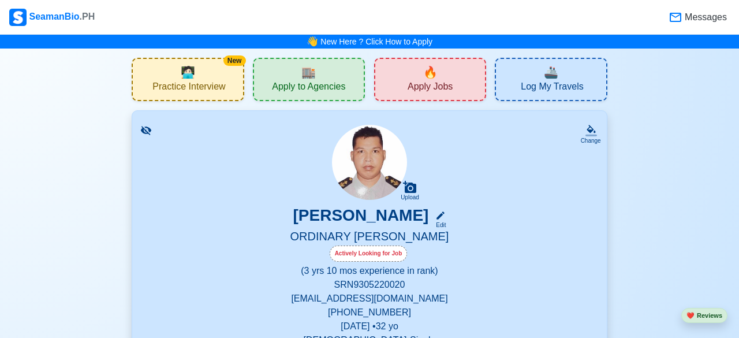
select select "Actively Looking for Job"
select select "Visible for Hiring"
select select "Single"
select select "[DEMOGRAPHIC_DATA]"
select select "PH"
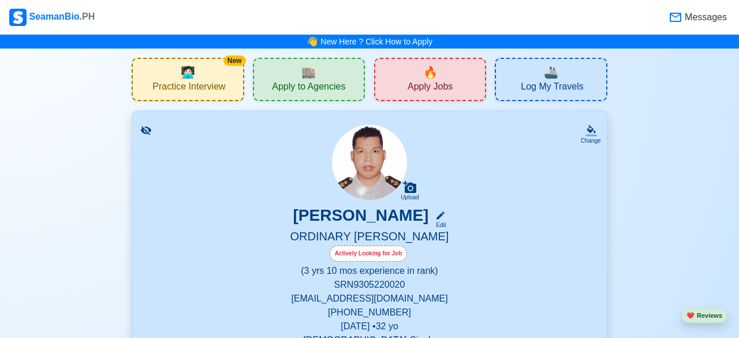
select select "3"
select select "10"
select select "4102416000000"
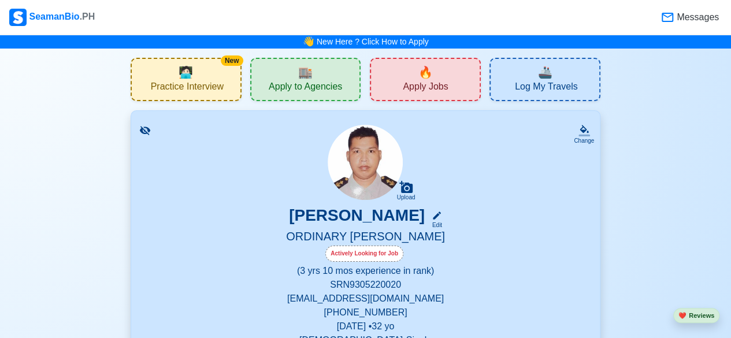
click at [321, 75] on div "🏬 Apply to Agencies" at bounding box center [305, 79] width 111 height 43
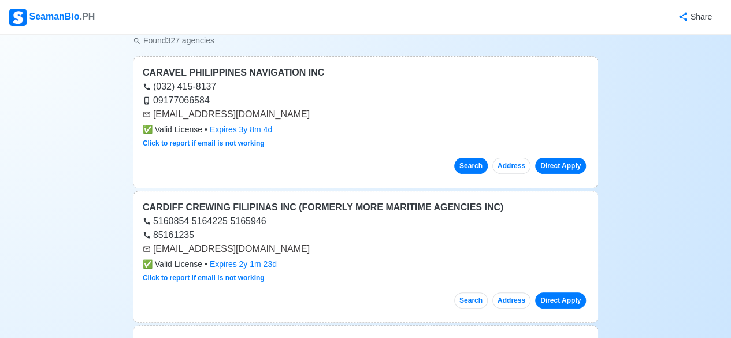
scroll to position [116, 0]
click at [556, 168] on link "Direct Apply" at bounding box center [560, 165] width 51 height 16
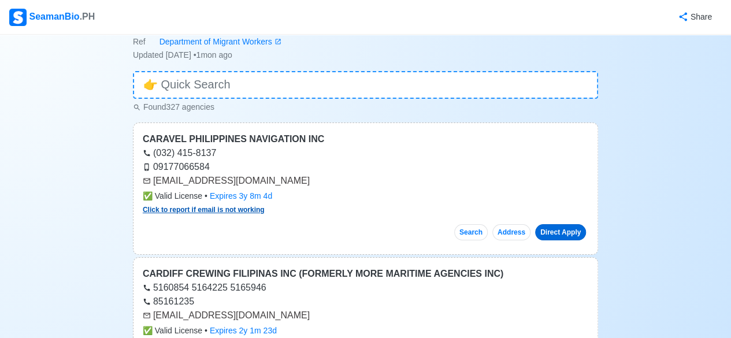
scroll to position [0, 0]
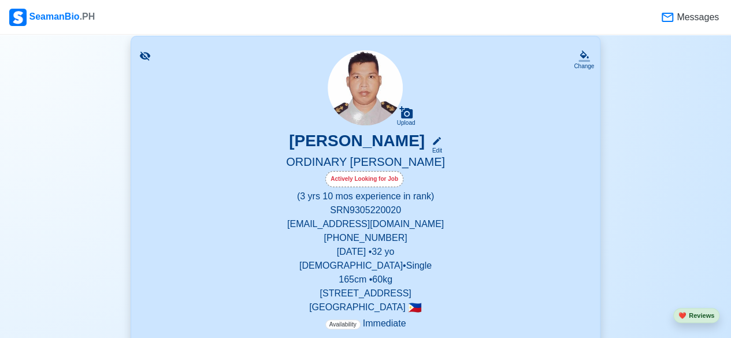
scroll to position [173, 0]
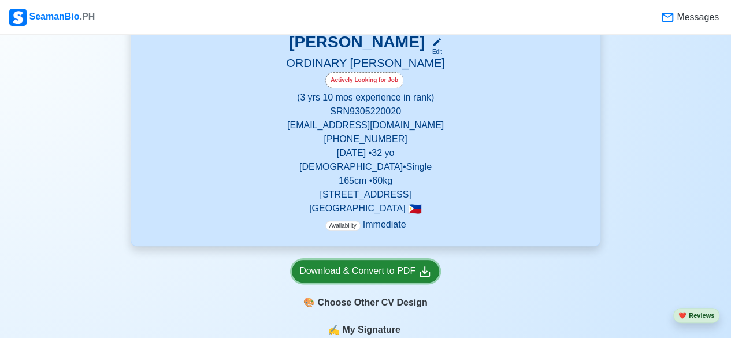
click at [363, 273] on div "Download & Convert to PDF" at bounding box center [365, 271] width 132 height 14
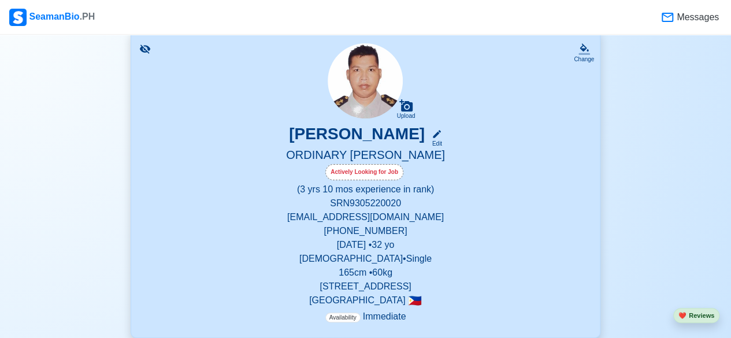
scroll to position [0, 0]
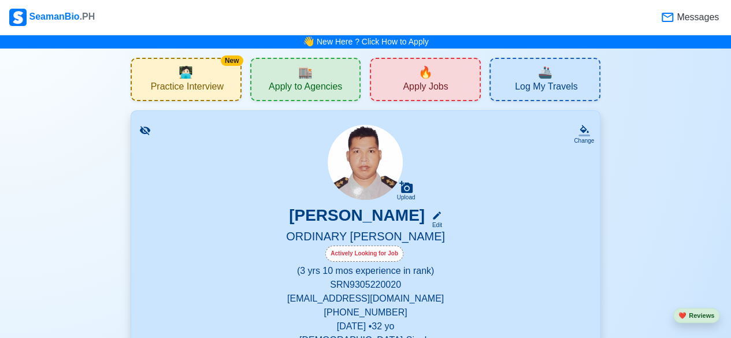
click at [440, 82] on span "Apply Jobs" at bounding box center [425, 88] width 45 height 14
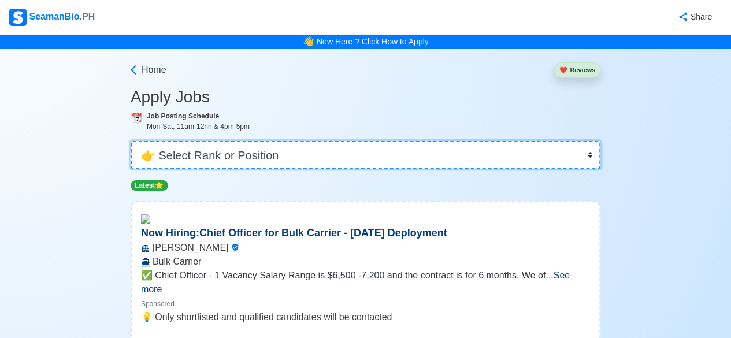
click at [314, 154] on select "👉 Select Rank or Position Master Chief Officer 2nd Officer 3rd Officer Junior O…" at bounding box center [366, 155] width 470 height 28
select select "Ordinary [PERSON_NAME]"
click at [132, 141] on select "👉 Select Rank or Position Master Chief Officer 2nd Officer 3rd Officer Junior O…" at bounding box center [366, 155] width 470 height 28
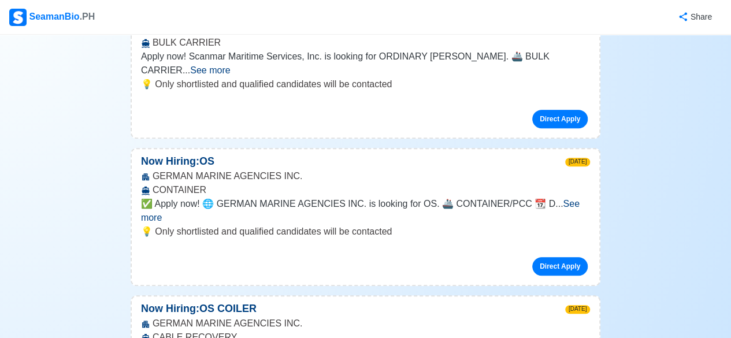
scroll to position [231, 0]
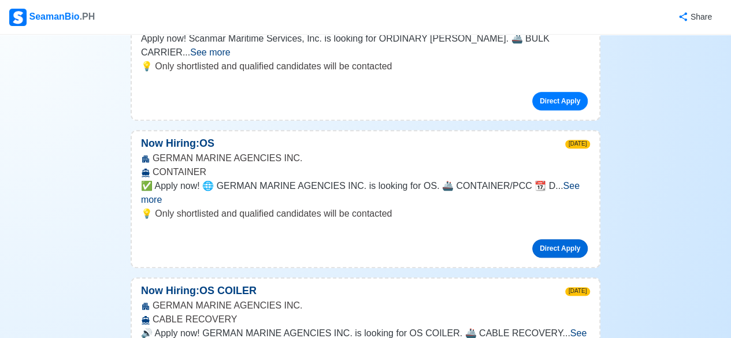
click at [564, 239] on link "Direct Apply" at bounding box center [559, 248] width 55 height 18
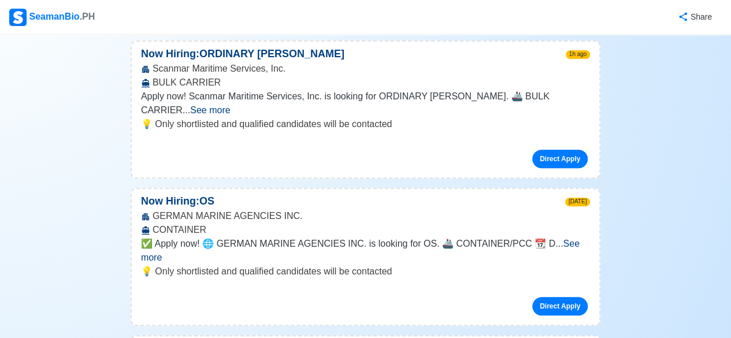
click at [230, 105] on span "See more" at bounding box center [210, 110] width 40 height 10
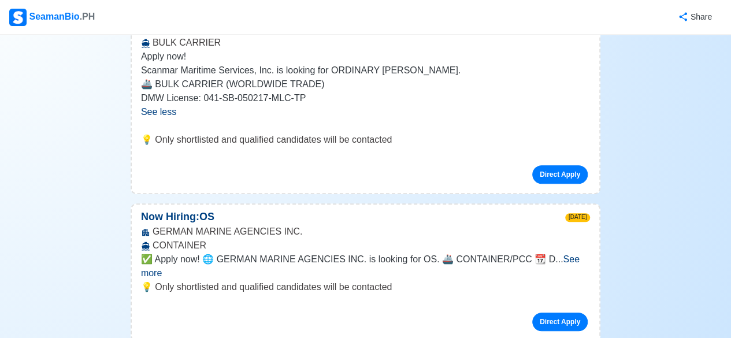
scroll to position [231, 0]
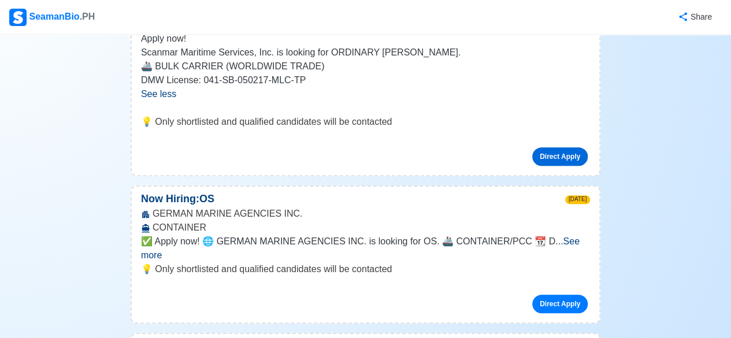
click at [566, 157] on link "Direct Apply" at bounding box center [559, 156] width 55 height 18
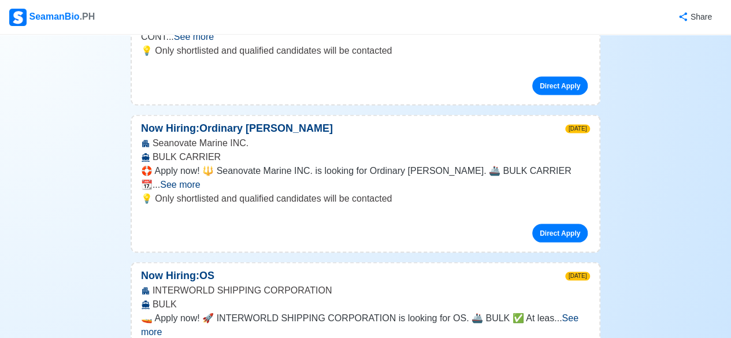
scroll to position [1040, 0]
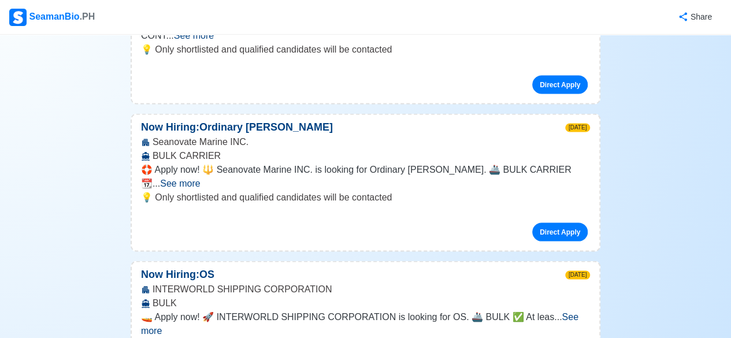
click at [200, 178] on span "See more" at bounding box center [180, 183] width 40 height 10
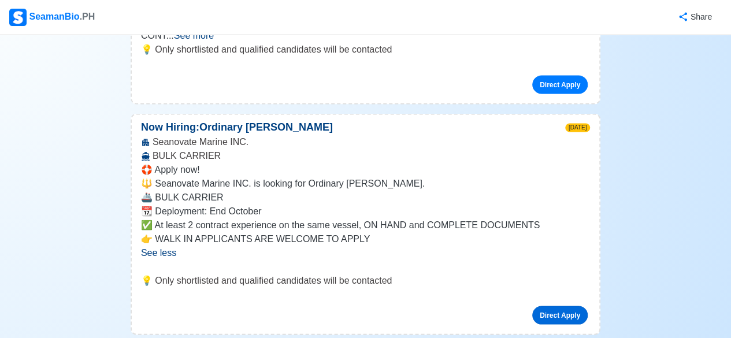
click at [565, 306] on link "Direct Apply" at bounding box center [559, 315] width 55 height 18
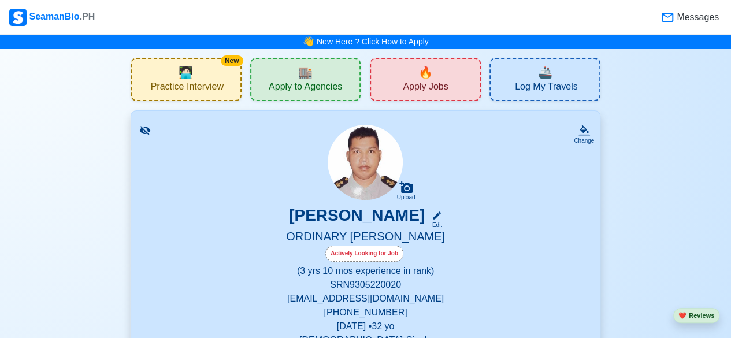
drag, startPoint x: 219, startPoint y: 79, endPoint x: 176, endPoint y: 117, distance: 57.3
click at [218, 79] on div "New 🧑🏻‍💻 Practice Interview" at bounding box center [186, 79] width 111 height 43
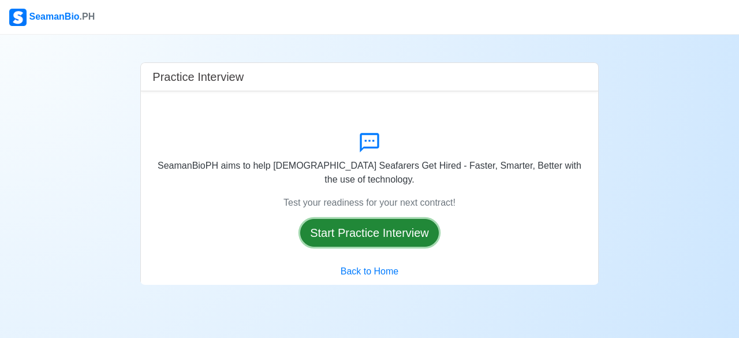
click at [368, 227] on button "Start Practice Interview" at bounding box center [369, 233] width 139 height 28
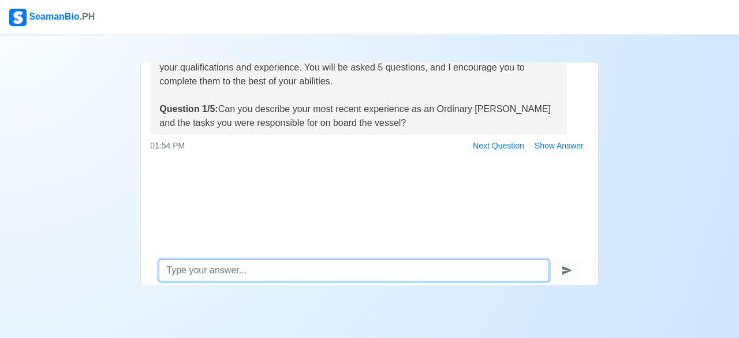
scroll to position [82, 0]
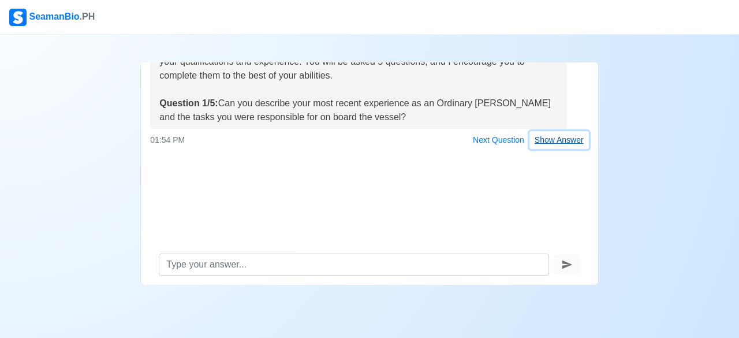
click at [553, 138] on button "Show Answer" at bounding box center [559, 140] width 59 height 18
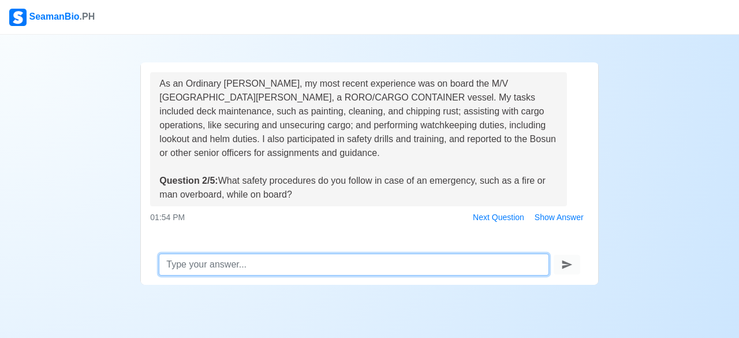
scroll to position [155, 0]
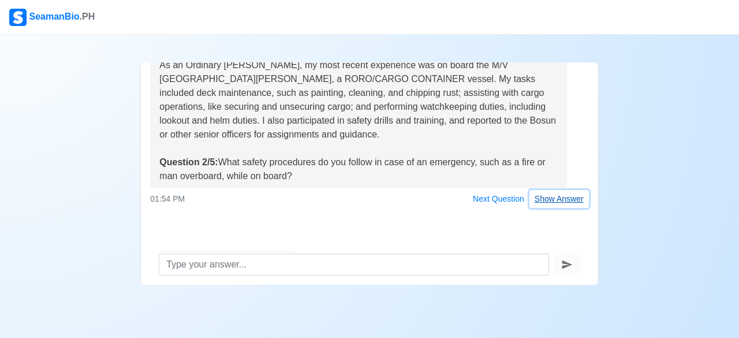
click at [551, 200] on button "Show Answer" at bounding box center [559, 199] width 59 height 18
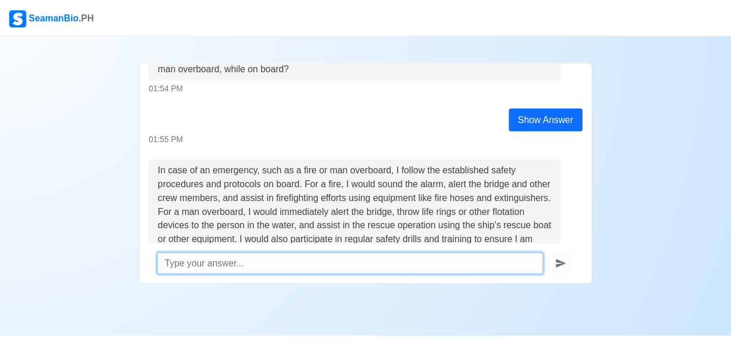
scroll to position [281, 0]
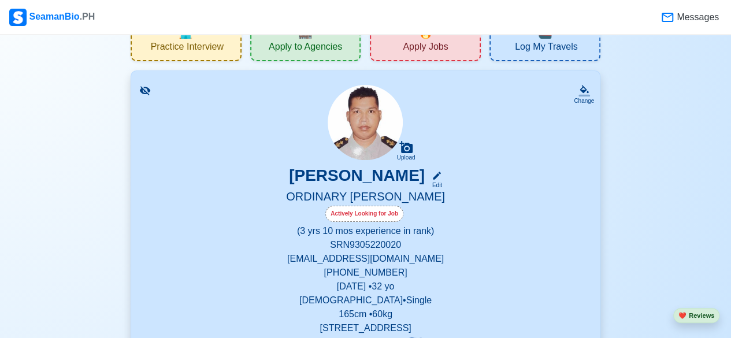
scroll to position [58, 0]
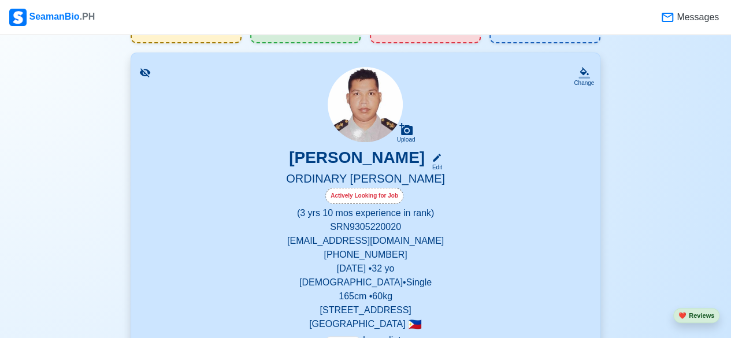
click at [367, 195] on div "Actively Looking for Job" at bounding box center [364, 196] width 78 height 16
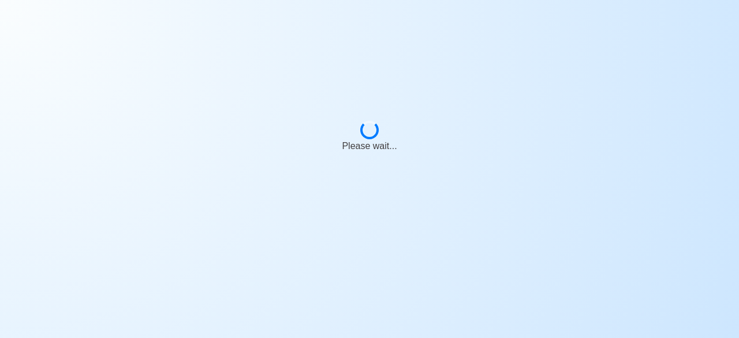
select select "Actively Looking for Job"
select select "Visible for Hiring"
select select "Single"
select select "[DEMOGRAPHIC_DATA]"
select select "PH"
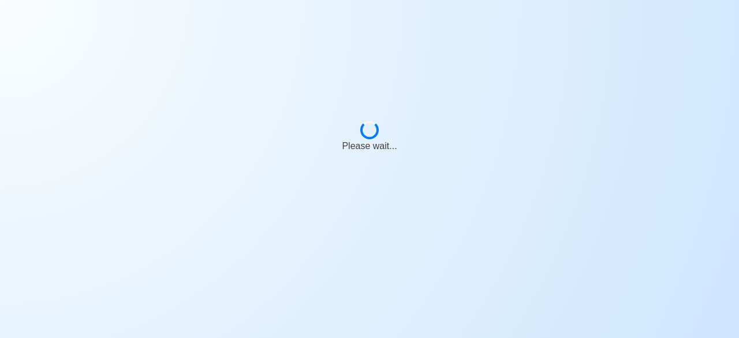
select select "3"
select select "10"
select select "4102416000000"
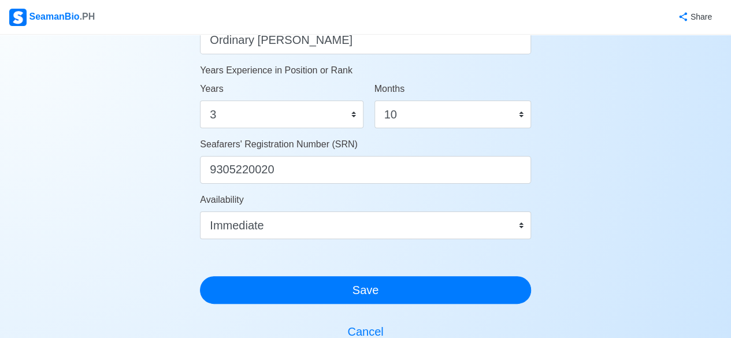
scroll to position [751, 0]
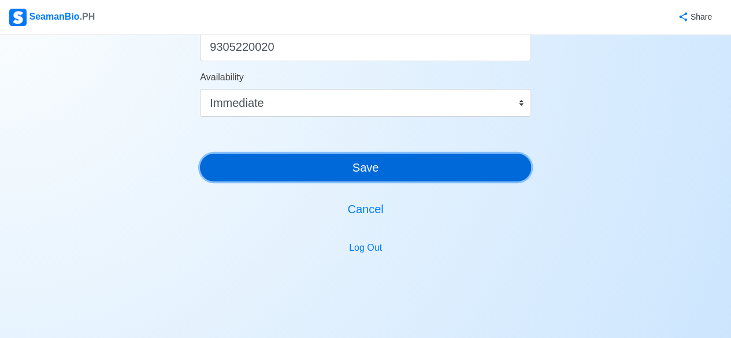
click at [380, 168] on button "Save" at bounding box center [365, 168] width 331 height 28
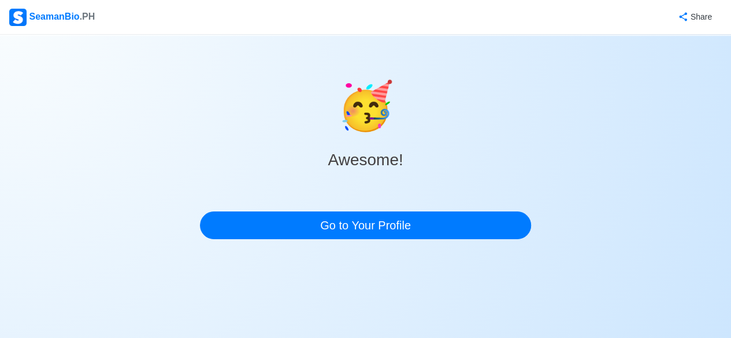
scroll to position [0, 0]
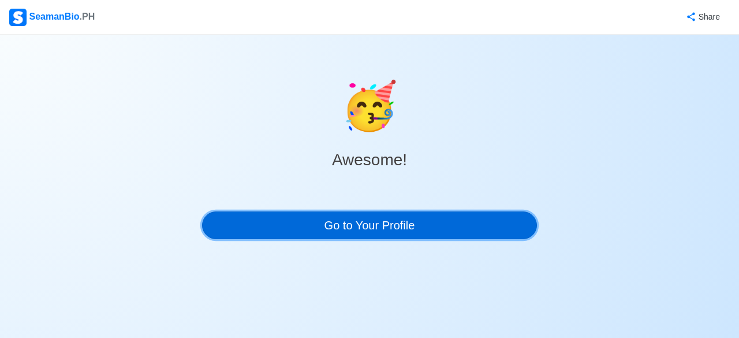
click at [333, 224] on link "Go to Your Profile" at bounding box center [369, 225] width 335 height 28
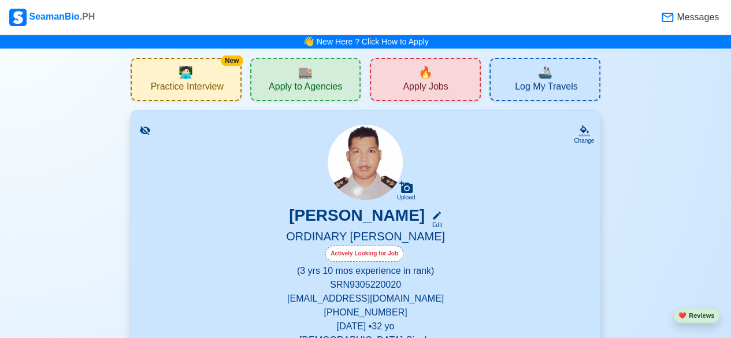
click at [433, 80] on div "🔥 Apply Jobs" at bounding box center [425, 79] width 111 height 43
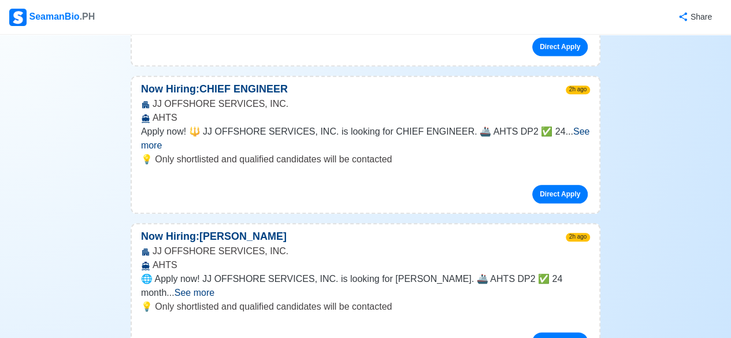
scroll to position [4967, 0]
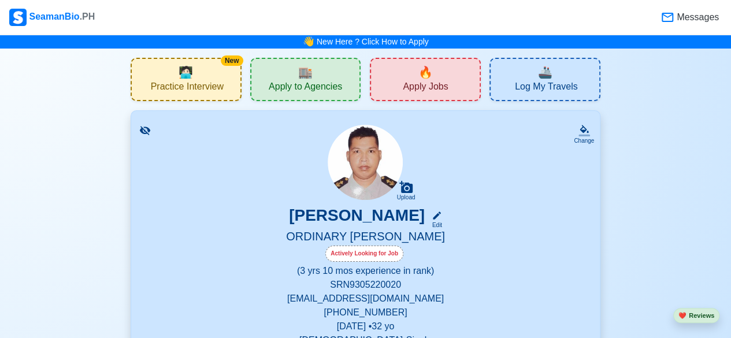
click at [699, 17] on span "Messages" at bounding box center [696, 17] width 44 height 14
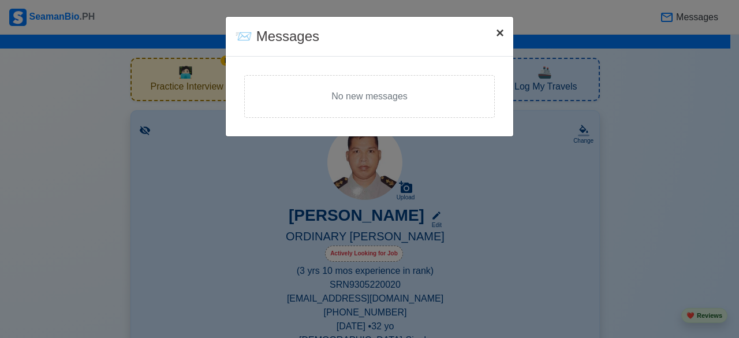
click at [496, 35] on span "×" at bounding box center [500, 33] width 8 height 16
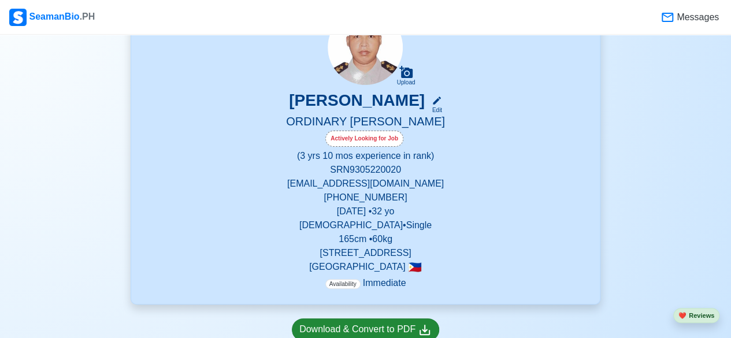
scroll to position [116, 0]
